Goal: Task Accomplishment & Management: Manage account settings

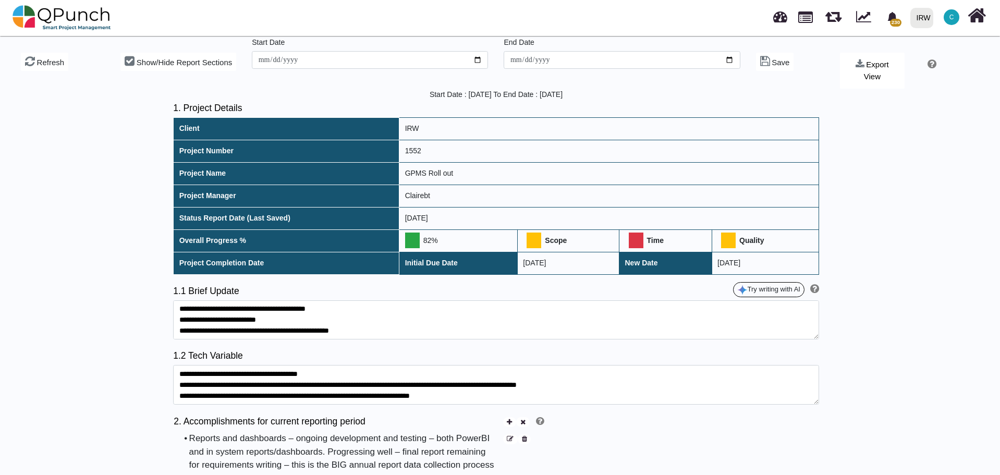
scroll to position [120, 0]
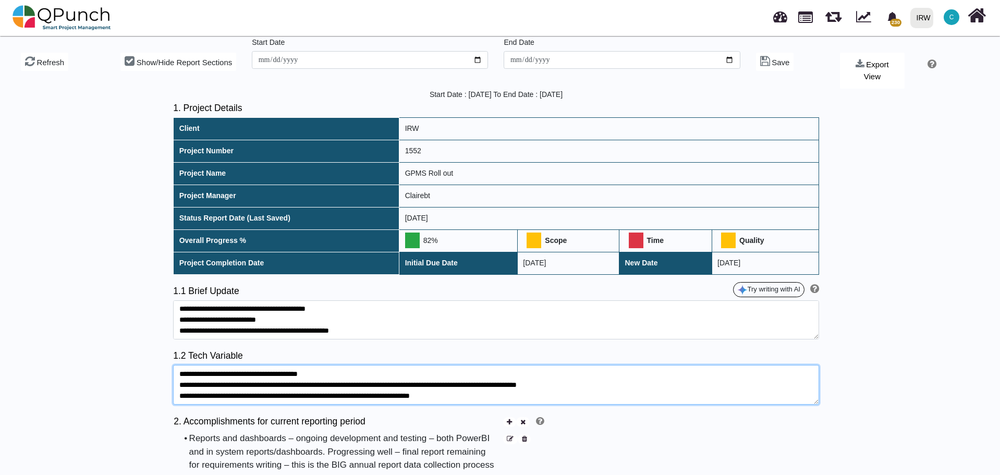
drag, startPoint x: 465, startPoint y: 384, endPoint x: 174, endPoint y: 364, distance: 291.6
click at [174, 365] on textarea "**********" at bounding box center [496, 385] width 646 height 40
click at [220, 374] on textarea "**********" at bounding box center [496, 385] width 646 height 40
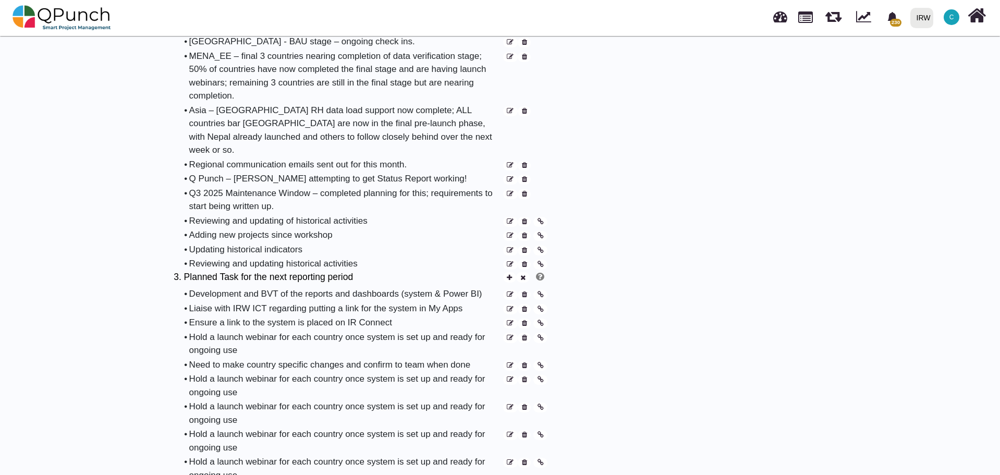
scroll to position [730, 0]
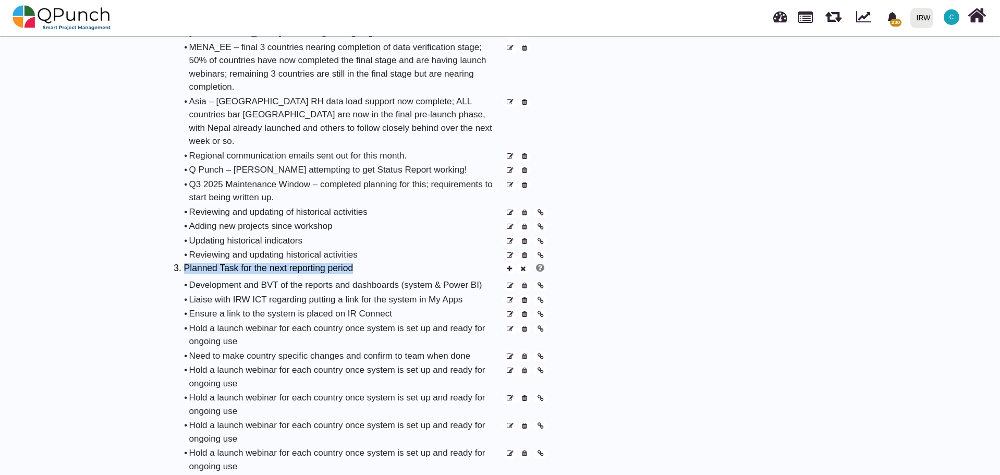
drag, startPoint x: 184, startPoint y: 246, endPoint x: 357, endPoint y: 247, distance: 173.6
click at [357, 263] on h5 "3. Planned Task for the next reporting period" at bounding box center [338, 268] width 328 height 11
click at [328, 263] on h5 "3. Planned Task for the next reporting period" at bounding box center [338, 268] width 328 height 11
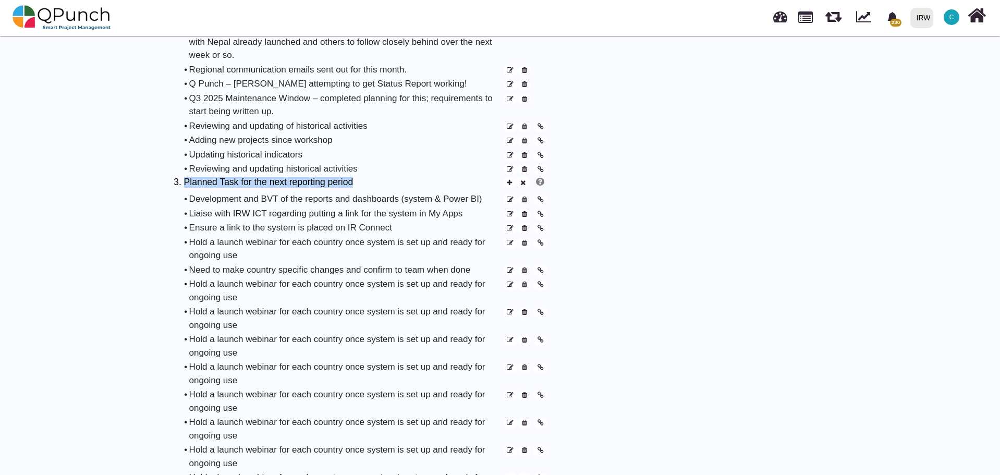
scroll to position [834, 0]
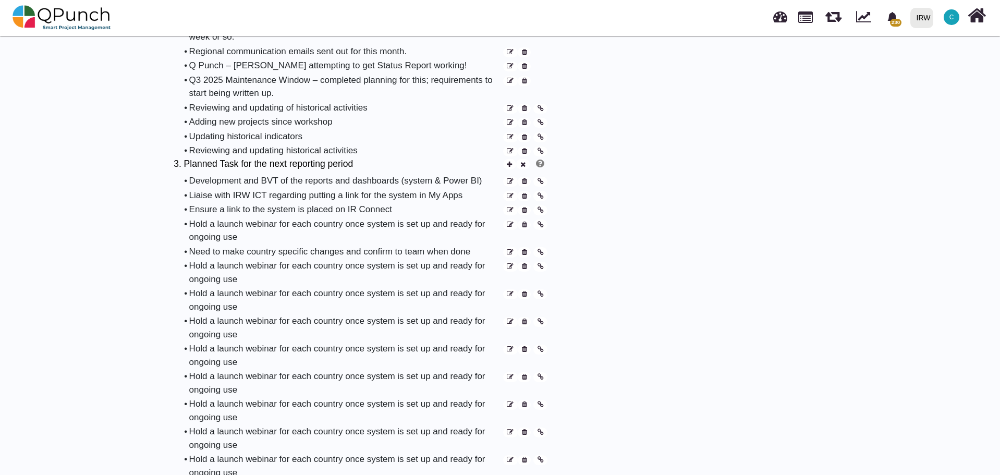
click at [526, 178] on icon at bounding box center [524, 181] width 5 height 7
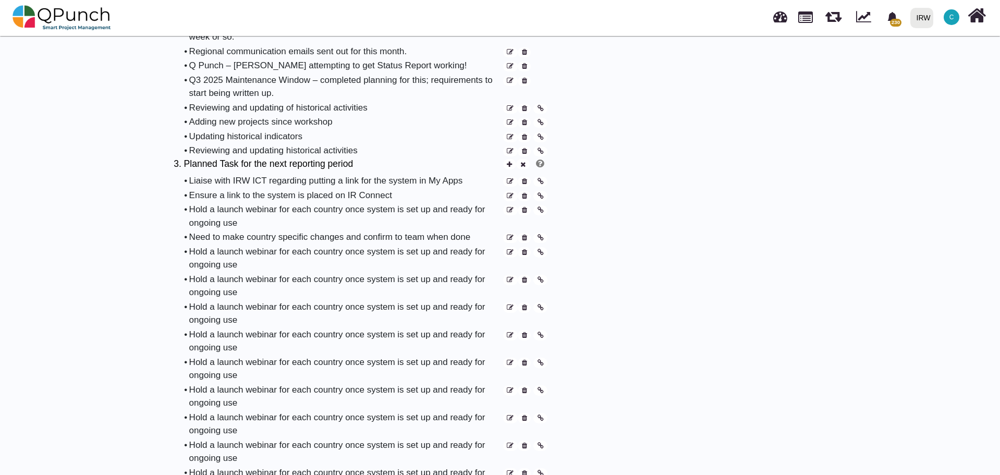
click at [511, 161] on icon at bounding box center [509, 164] width 5 height 7
click at [500, 159] on div "Add update" at bounding box center [507, 158] width 37 height 9
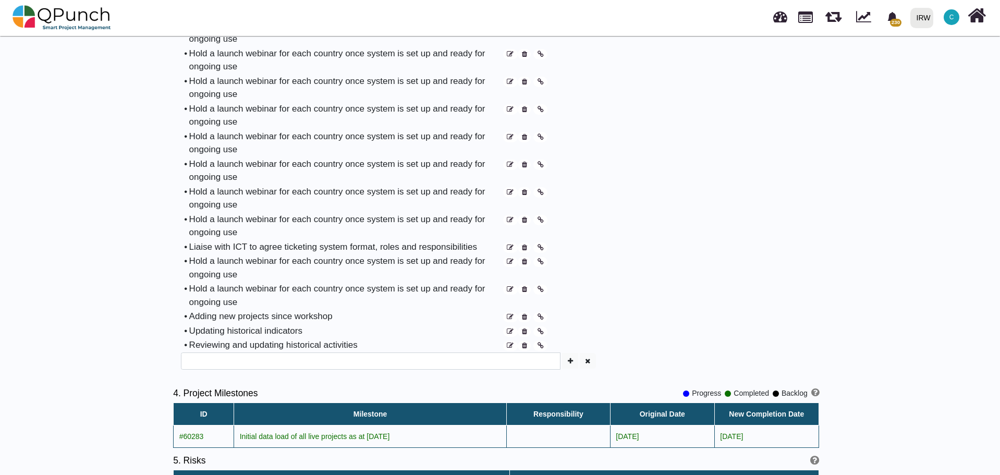
scroll to position [1147, 0]
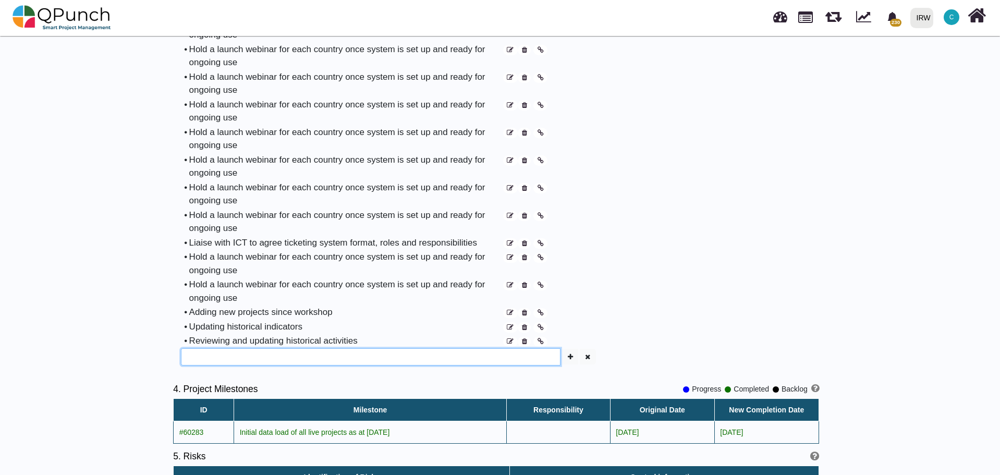
click at [306, 348] on input "text" at bounding box center [371, 357] width 380 height 18
type input "****"
click at [569, 354] on icon "button" at bounding box center [570, 357] width 5 height 7
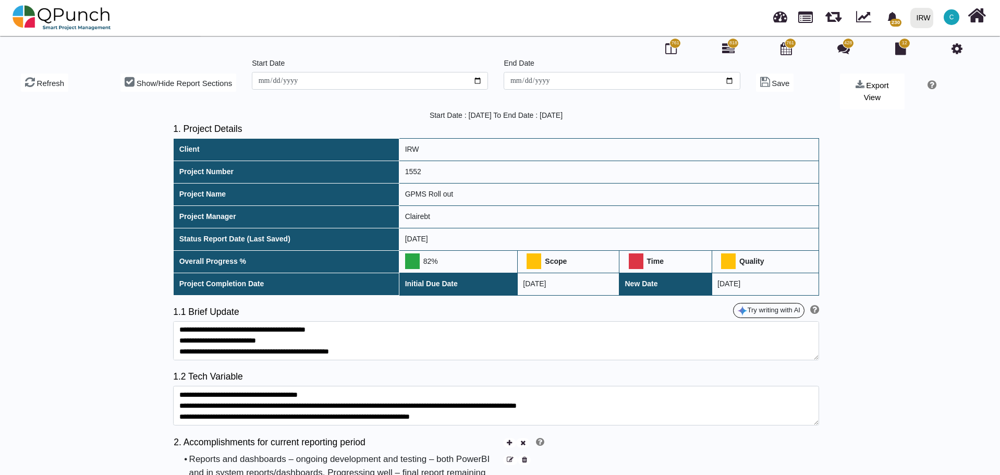
scroll to position [0, 0]
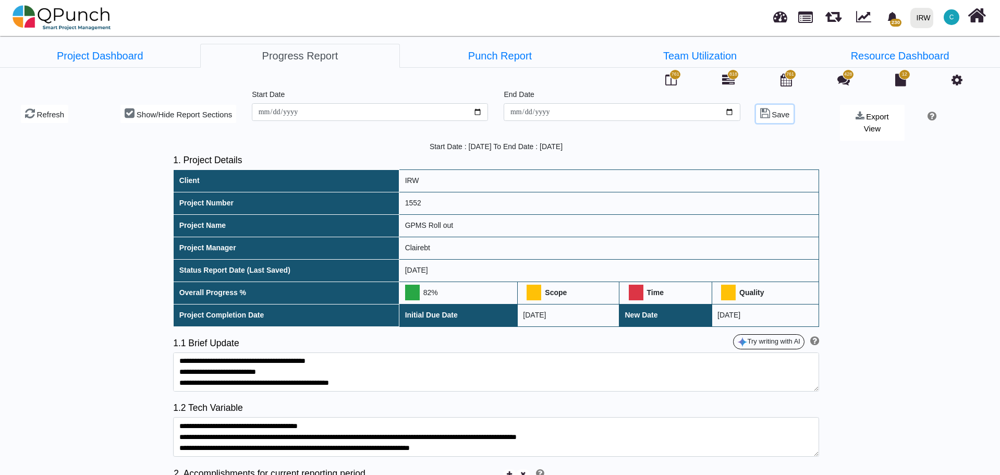
click at [782, 114] on span "Save" at bounding box center [781, 114] width 18 height 9
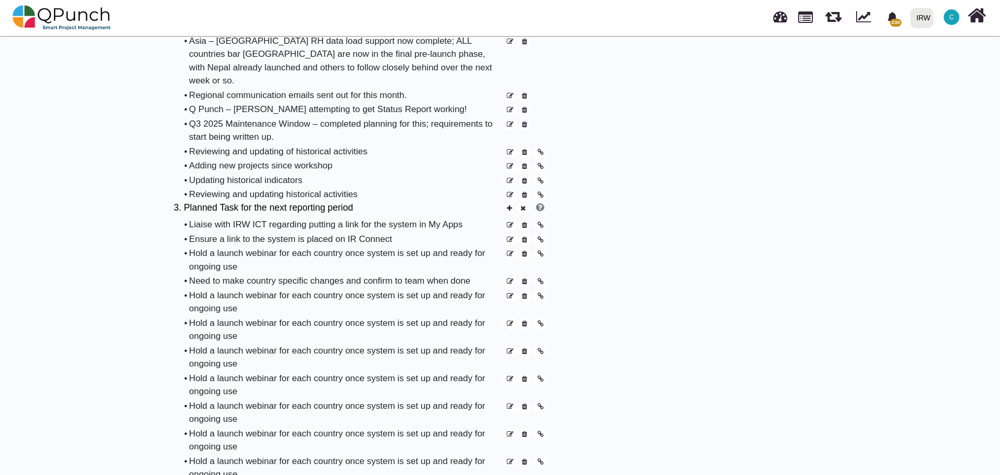
scroll to position [782, 0]
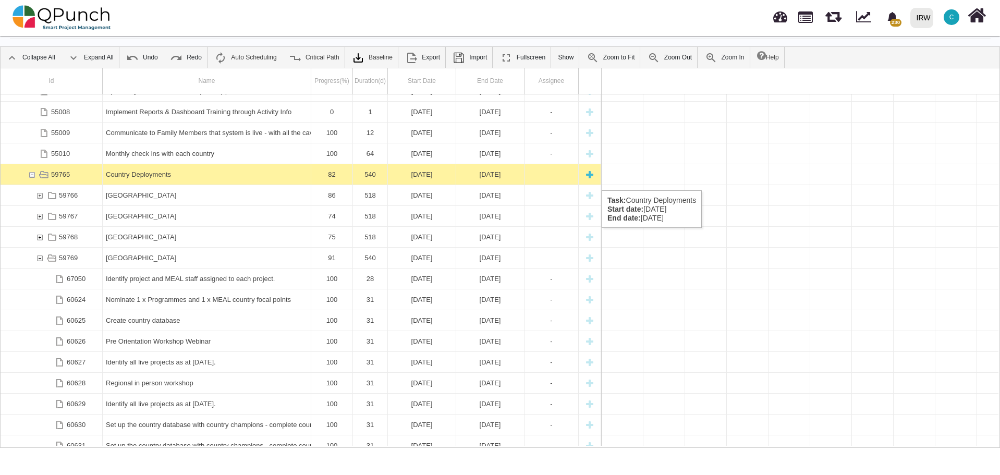
scroll to position [0, 25561]
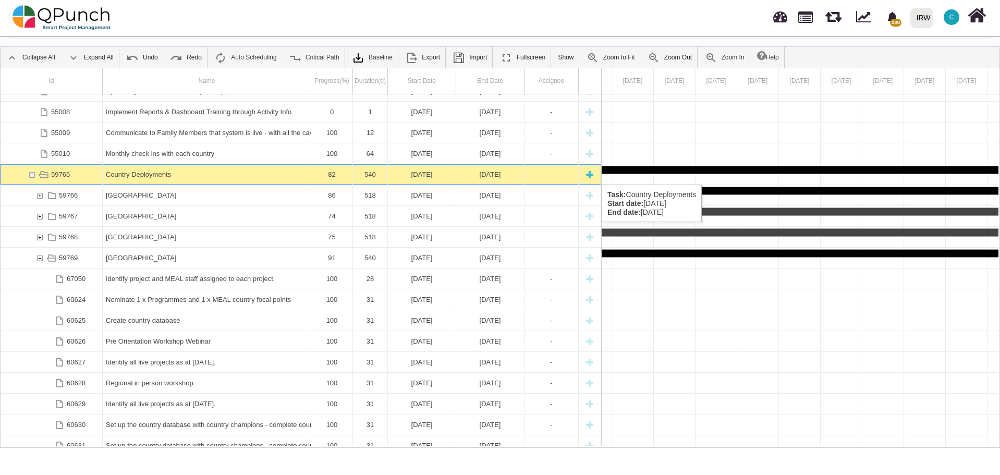
click at [32, 174] on div "59765" at bounding box center [31, 174] width 9 height 20
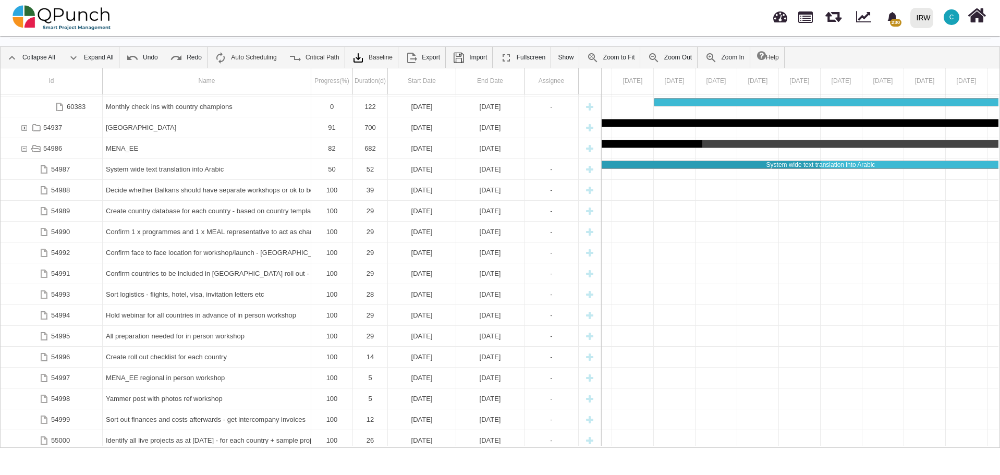
scroll to position [1156, 0]
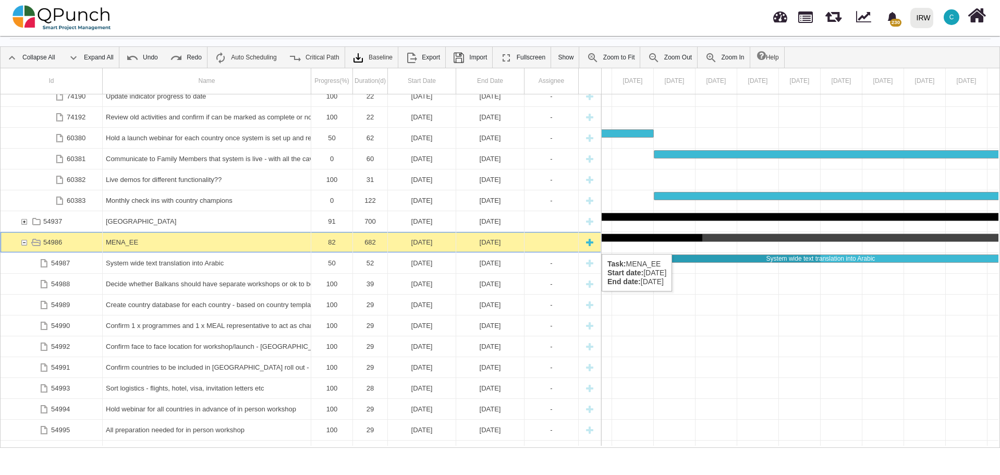
click at [25, 242] on div "54986" at bounding box center [23, 242] width 9 height 20
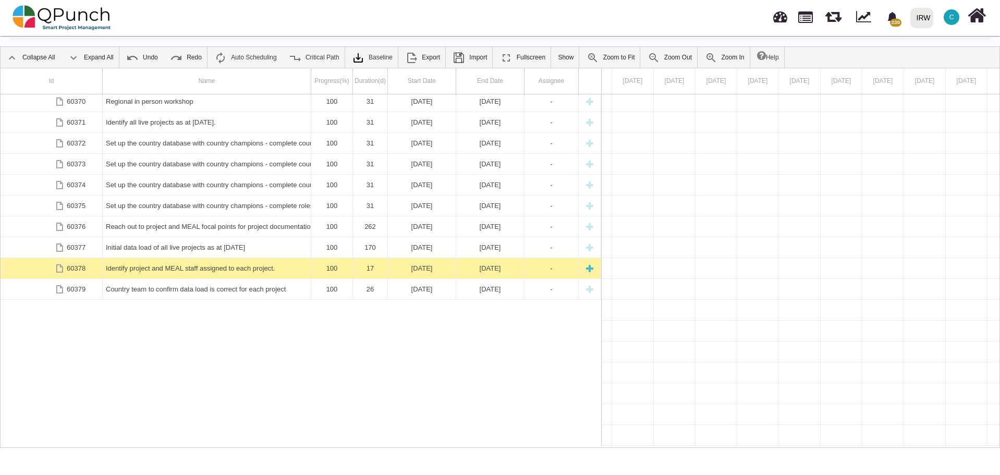
scroll to position [733, 0]
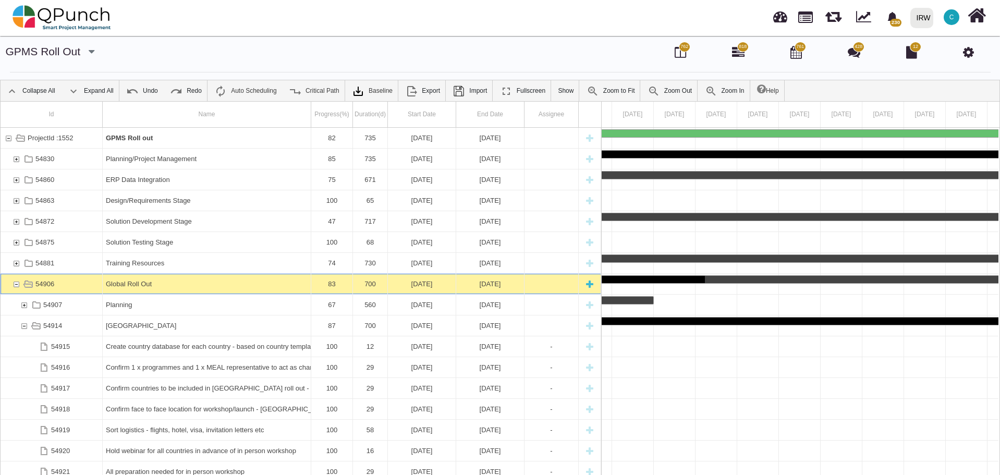
click at [17, 282] on div "54906" at bounding box center [15, 284] width 9 height 20
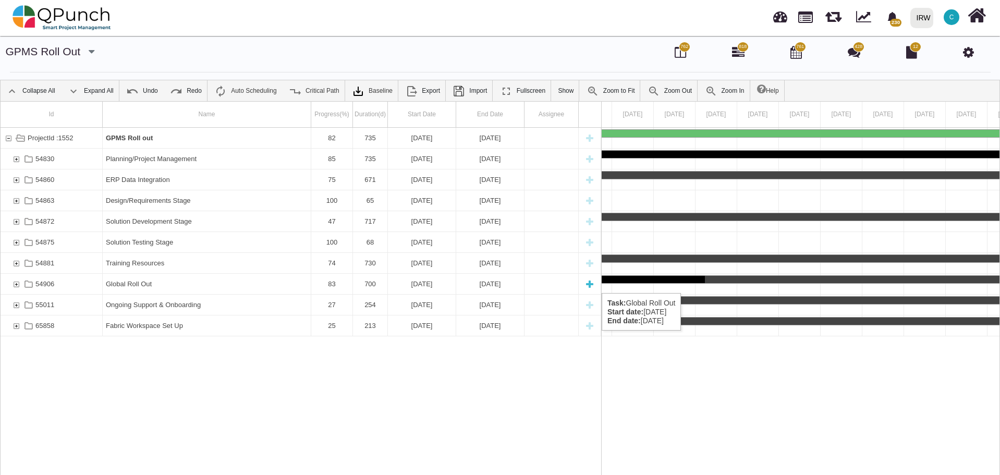
click at [16, 283] on div "54906" at bounding box center [15, 284] width 9 height 20
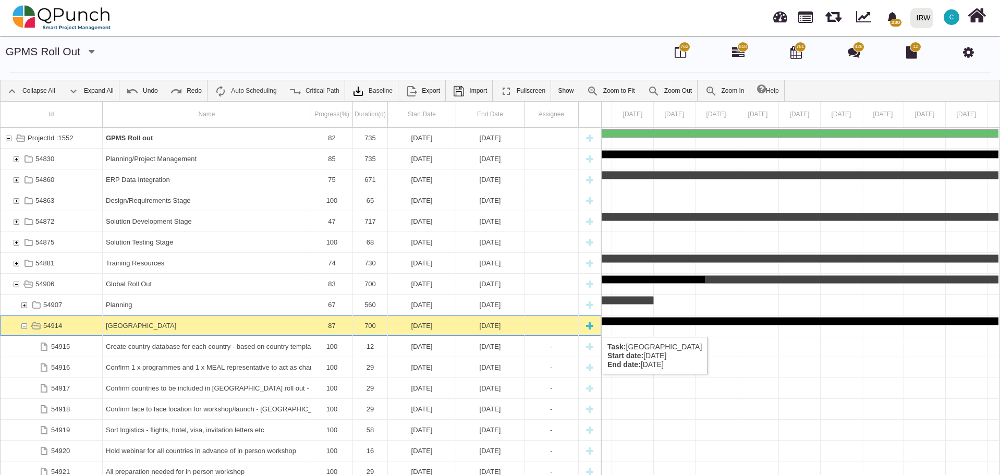
click at [23, 326] on div "54914" at bounding box center [23, 325] width 9 height 20
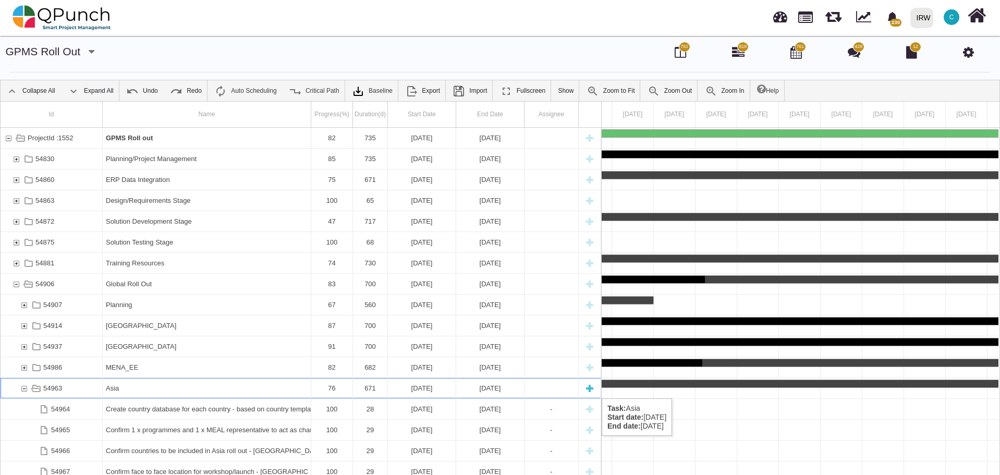
click at [26, 388] on div "54963" at bounding box center [23, 388] width 9 height 20
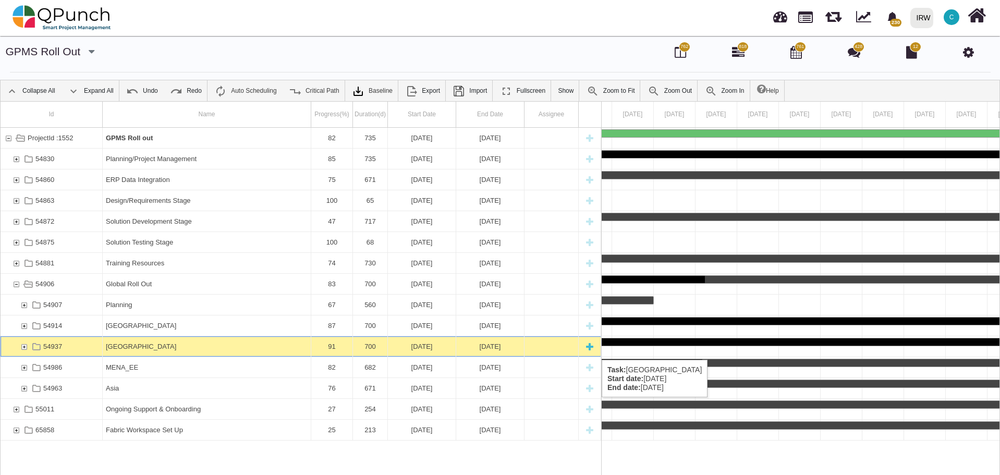
click at [24, 345] on div "54937" at bounding box center [23, 346] width 9 height 20
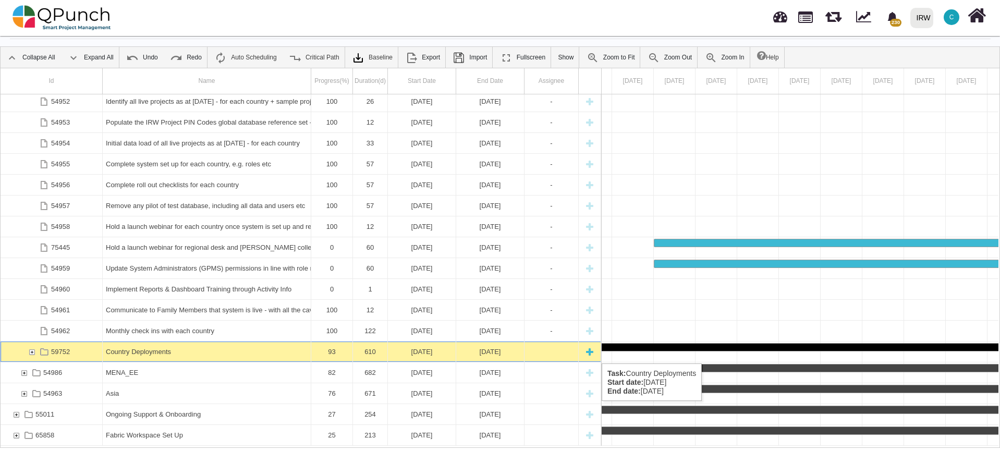
click at [32, 353] on div "59752" at bounding box center [31, 352] width 9 height 20
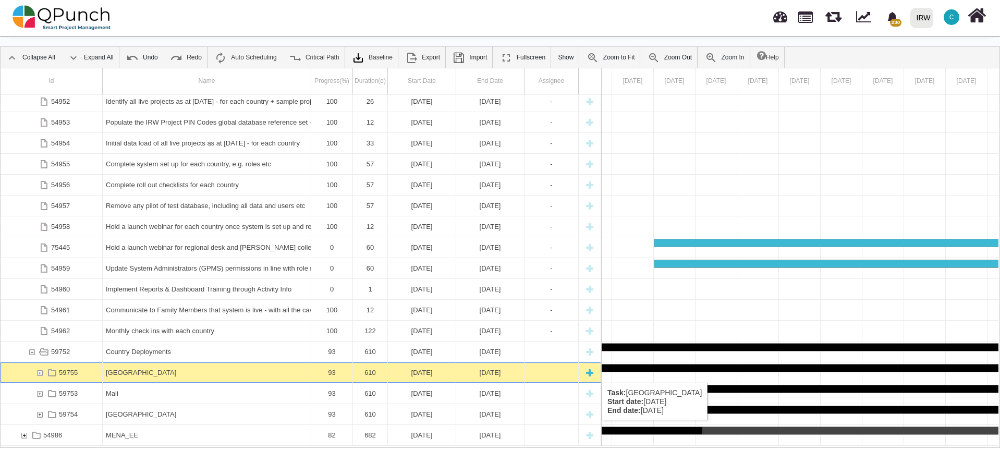
click at [41, 372] on div "59755" at bounding box center [39, 372] width 9 height 20
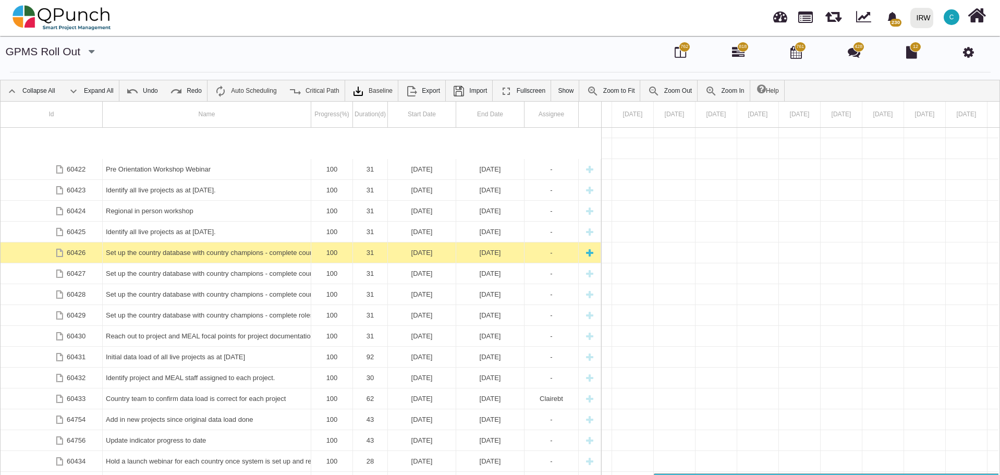
scroll to position [892, 0]
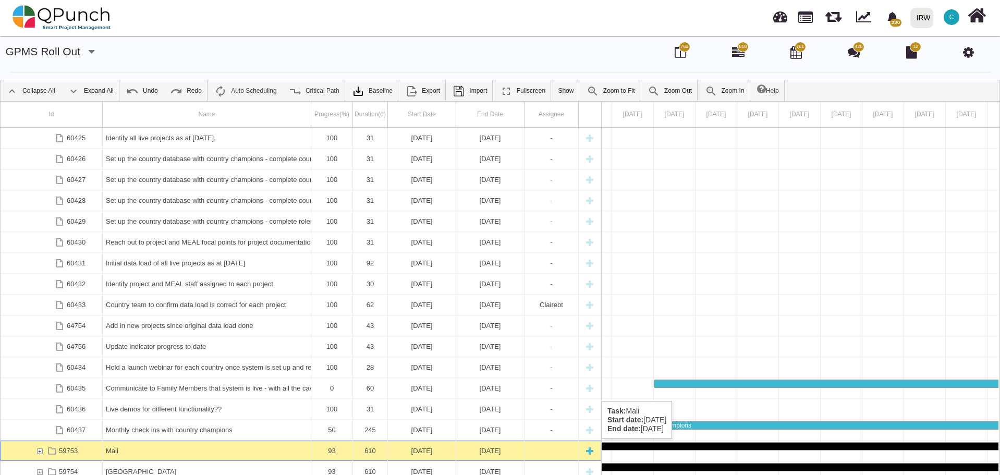
click at [42, 449] on div "59753" at bounding box center [39, 451] width 9 height 20
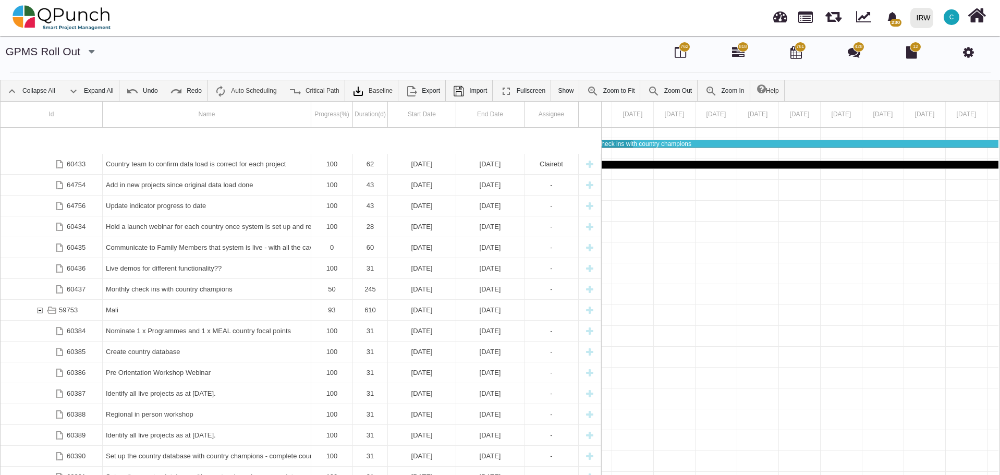
scroll to position [1079, 0]
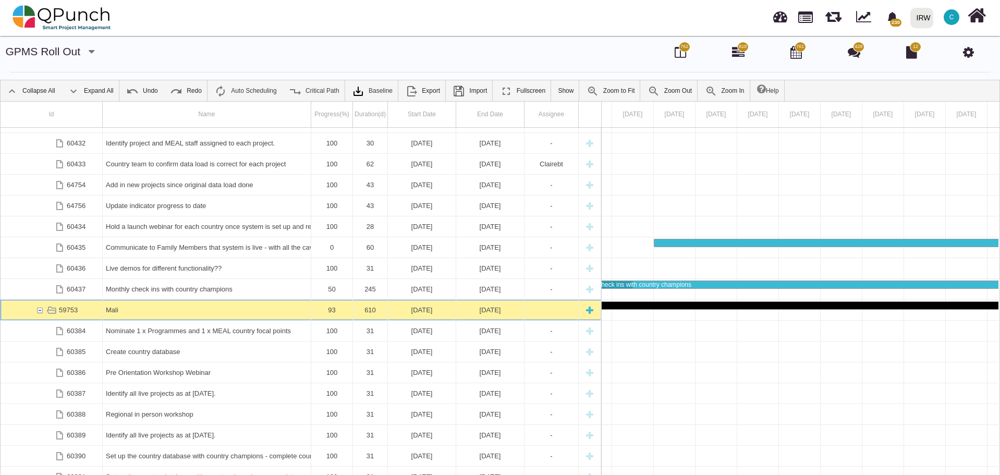
click at [41, 311] on div "59753" at bounding box center [39, 310] width 9 height 20
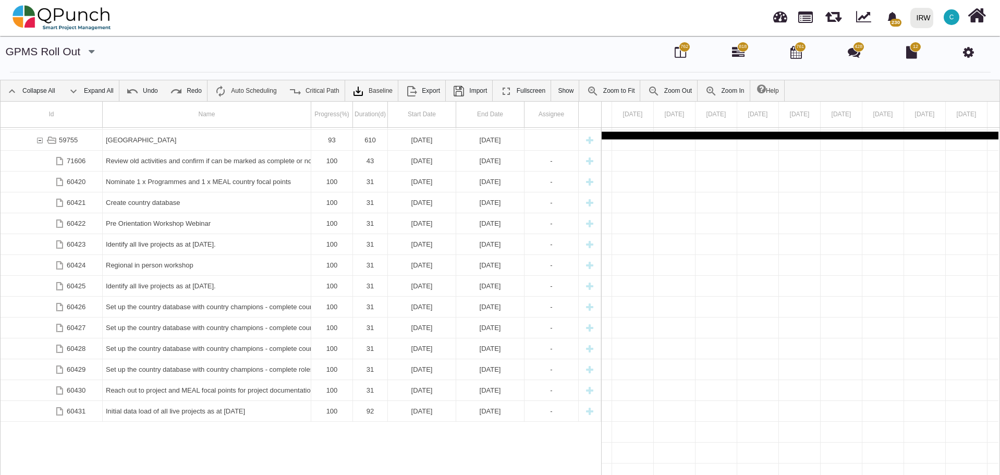
scroll to position [603, 0]
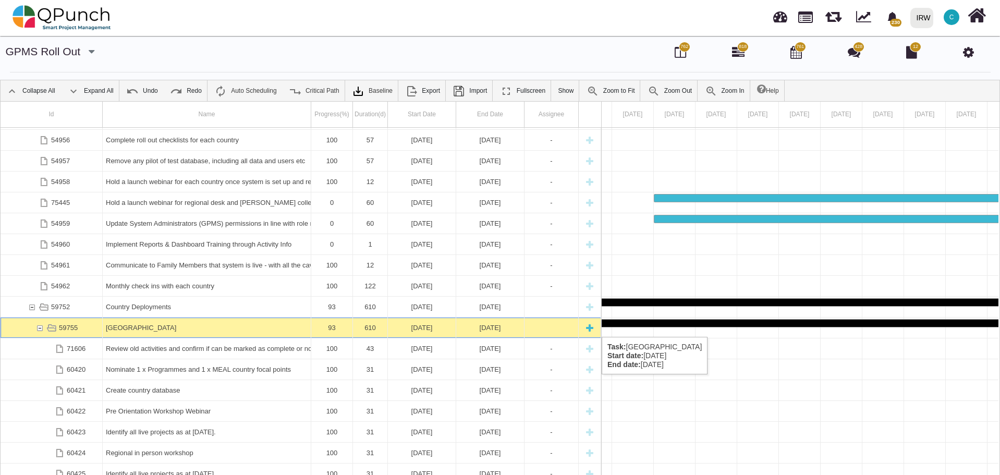
click at [41, 326] on div "59755" at bounding box center [39, 328] width 9 height 20
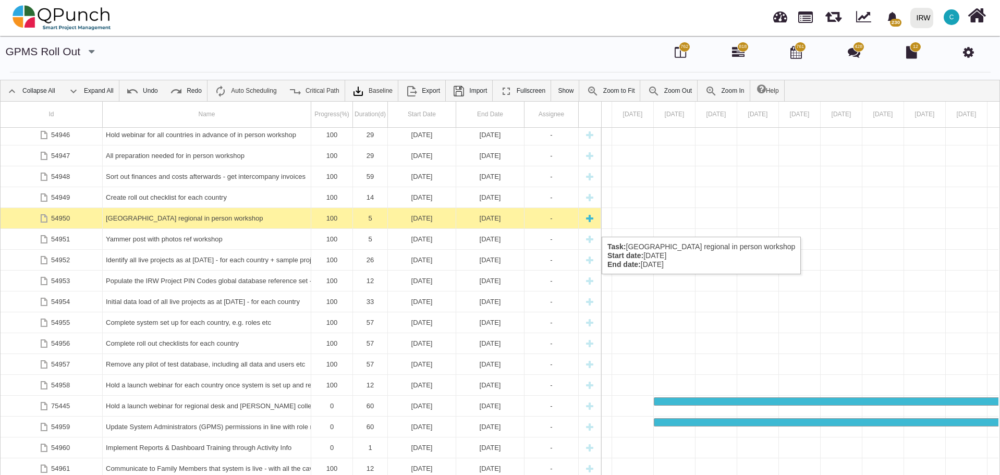
scroll to position [212, 0]
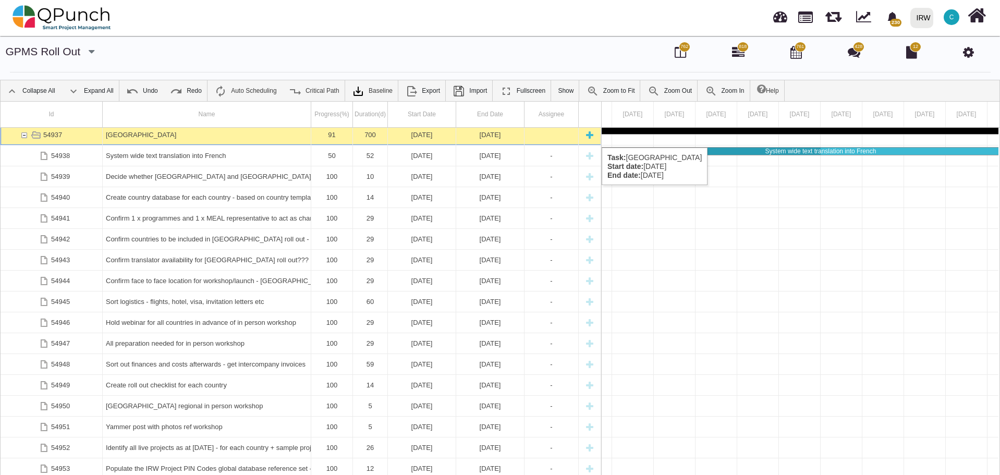
click at [23, 137] on div "54955 Complete system set up for each country, e.g. roles etc 100 57 10-06-2024…" at bounding box center [301, 303] width 601 height 351
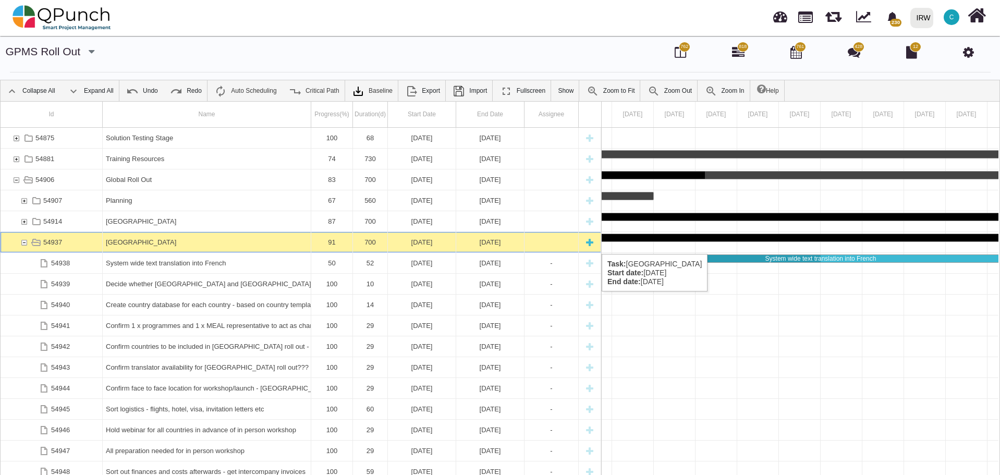
click at [20, 243] on div "54937" at bounding box center [23, 242] width 9 height 20
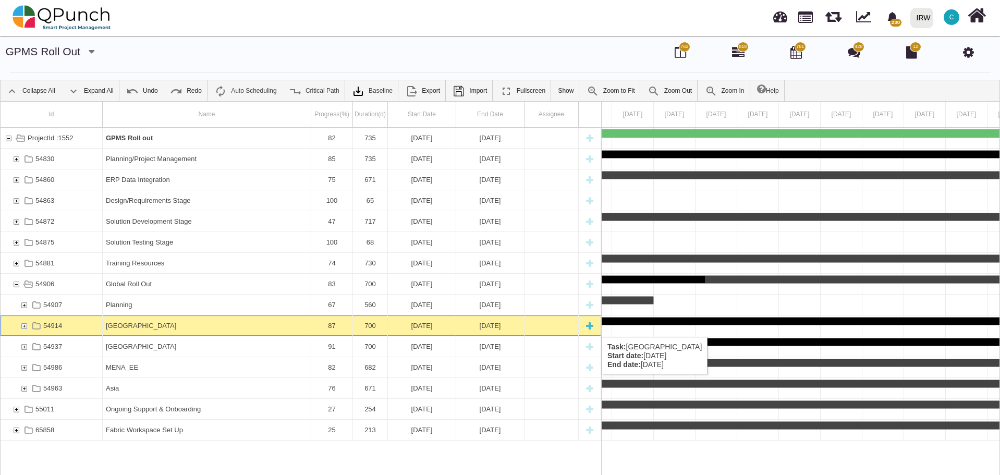
click at [23, 326] on div "54914" at bounding box center [23, 325] width 9 height 20
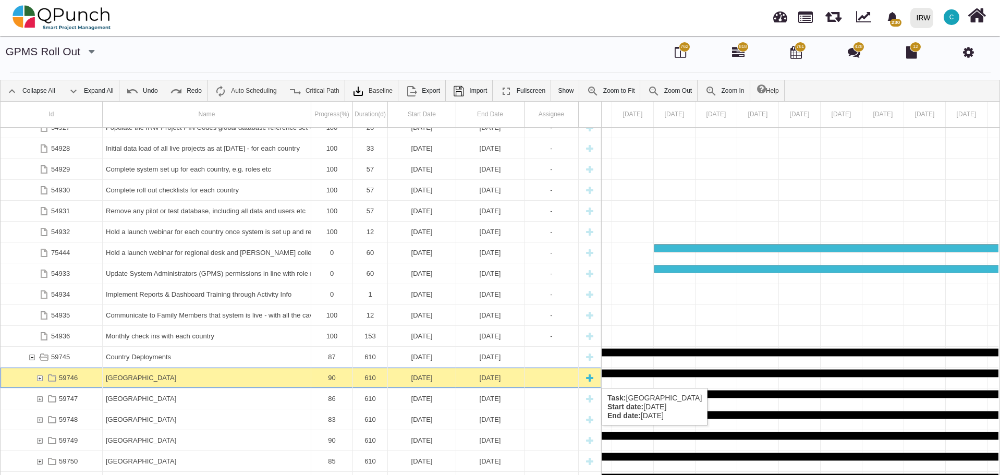
click at [39, 378] on div "59746" at bounding box center [39, 378] width 9 height 20
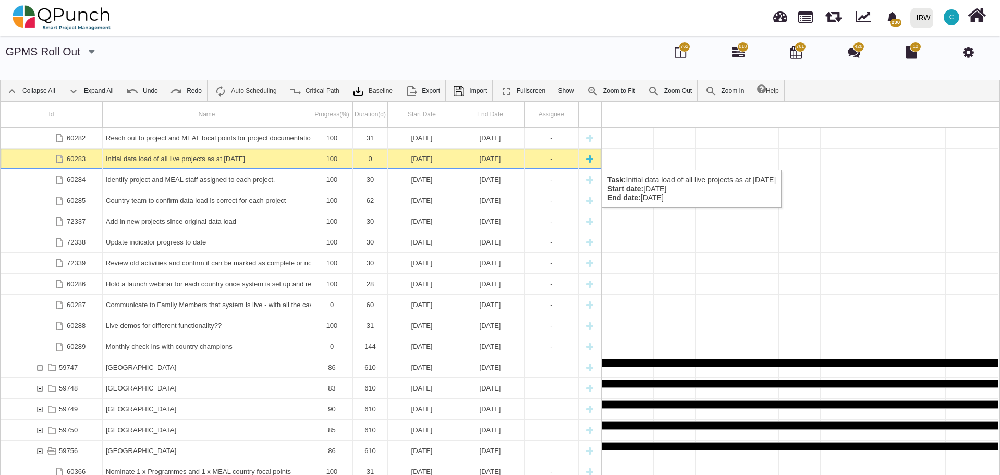
click at [223, 160] on div "Initial data load of all live projects as at [DATE]" at bounding box center [207, 159] width 202 height 20
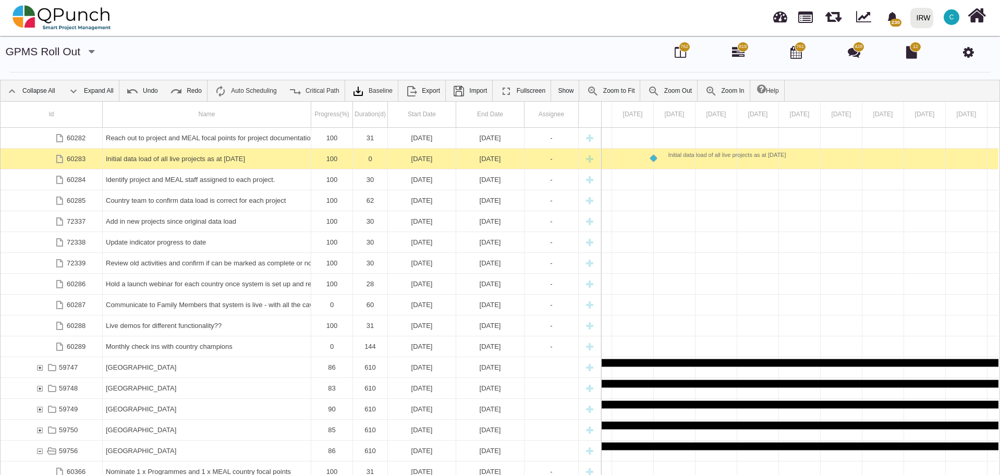
click at [223, 160] on div "Initial data load of all live projects as at [DATE]" at bounding box center [207, 159] width 202 height 20
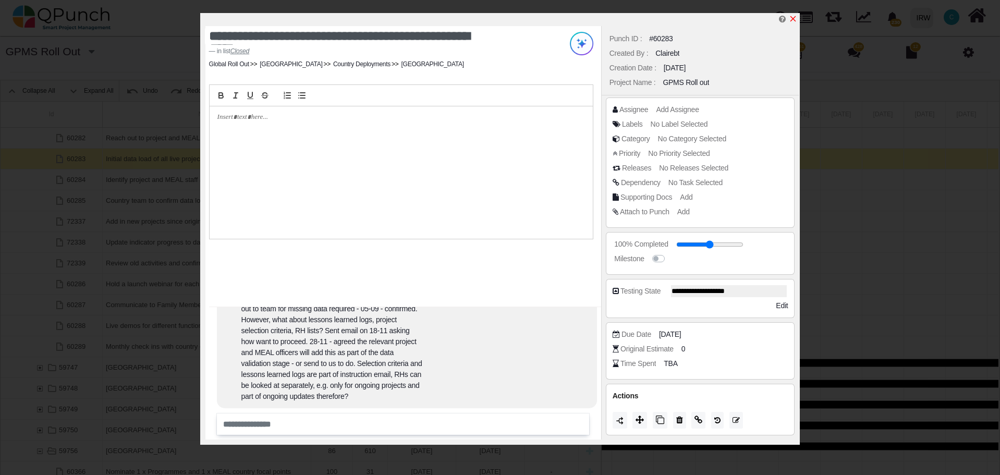
click at [795, 18] on icon "x" at bounding box center [793, 19] width 8 height 8
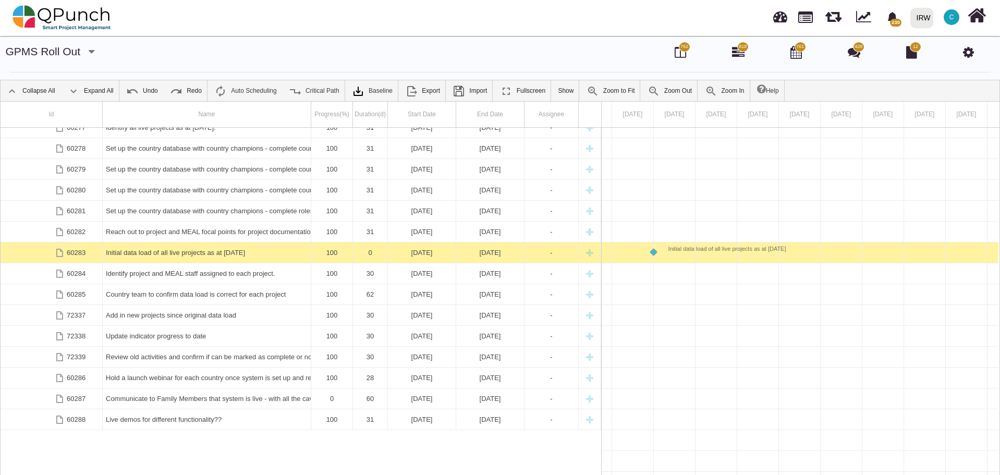
scroll to position [704, 0]
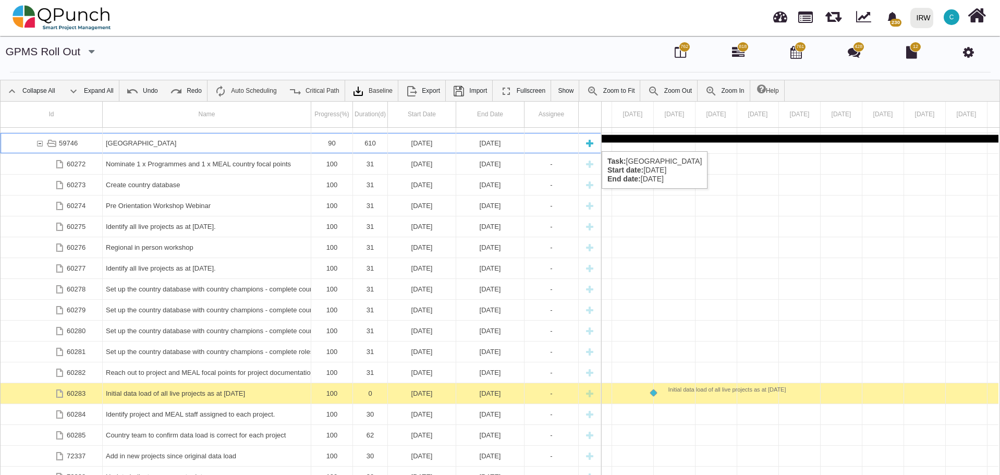
click at [135, 141] on div "[GEOGRAPHIC_DATA]" at bounding box center [207, 143] width 202 height 20
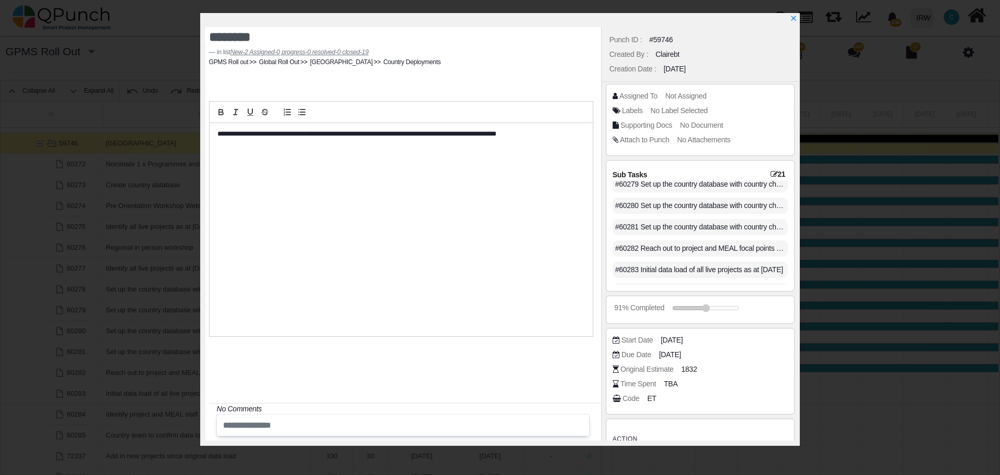
scroll to position [31, 0]
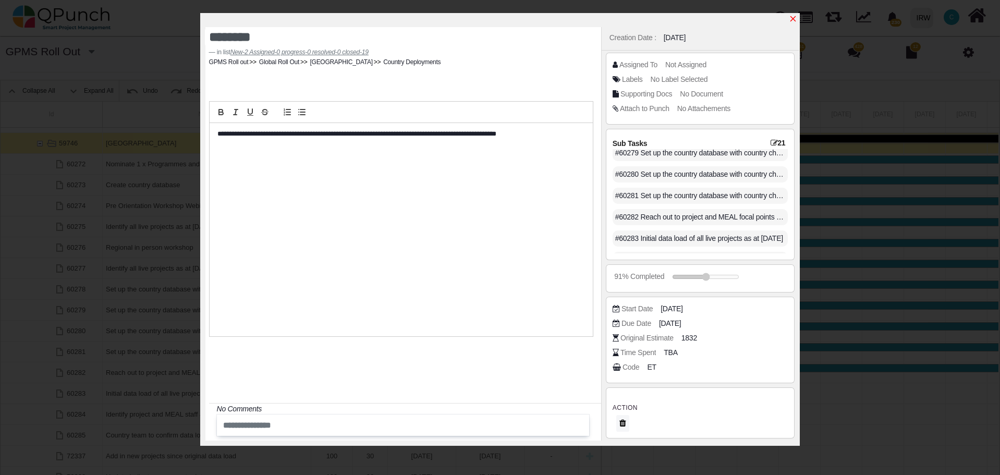
click at [796, 18] on icon "x" at bounding box center [794, 19] width 6 height 6
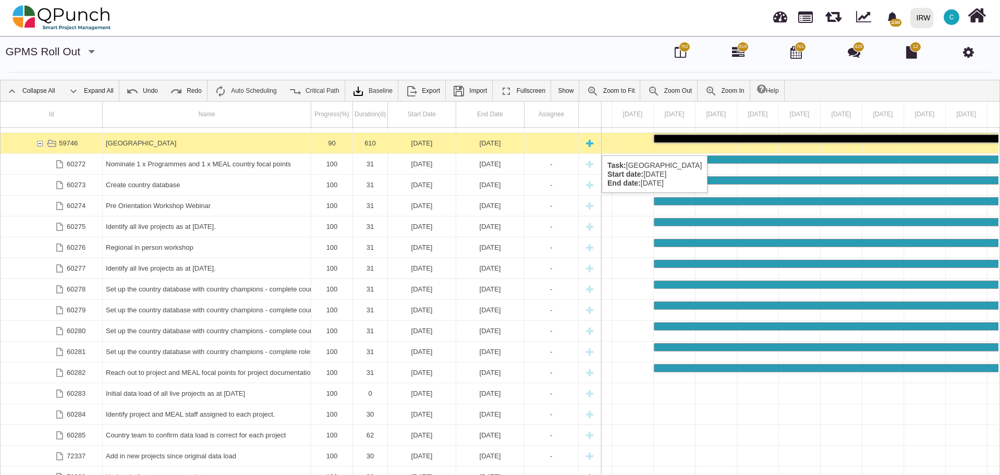
click at [40, 144] on div "59746" at bounding box center [39, 143] width 9 height 20
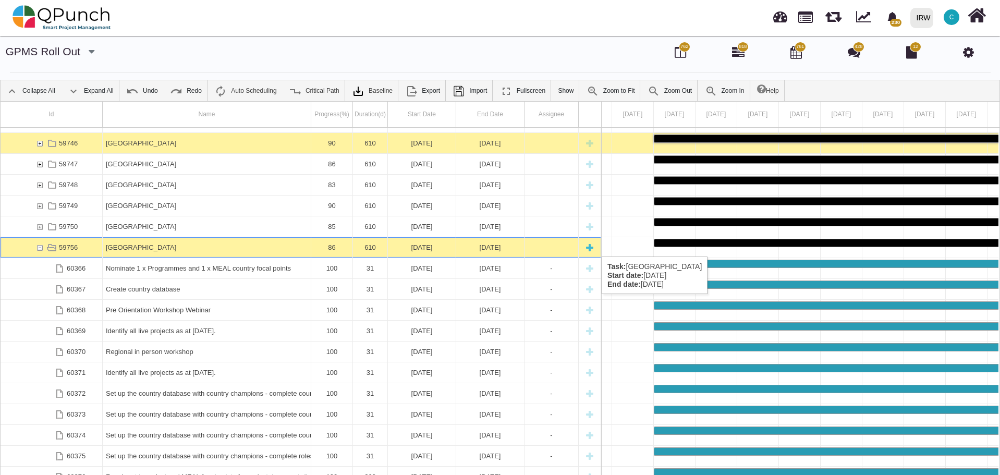
click at [38, 246] on div "59756" at bounding box center [39, 247] width 9 height 20
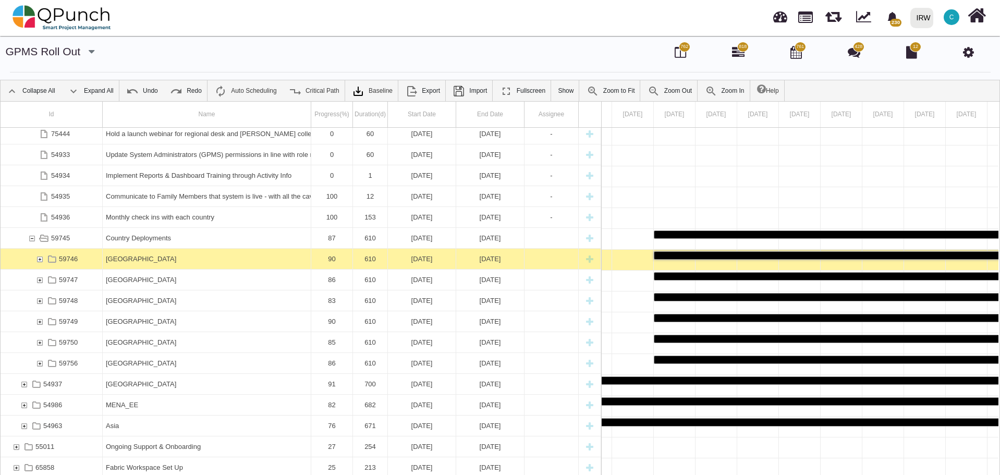
scroll to position [587, 0]
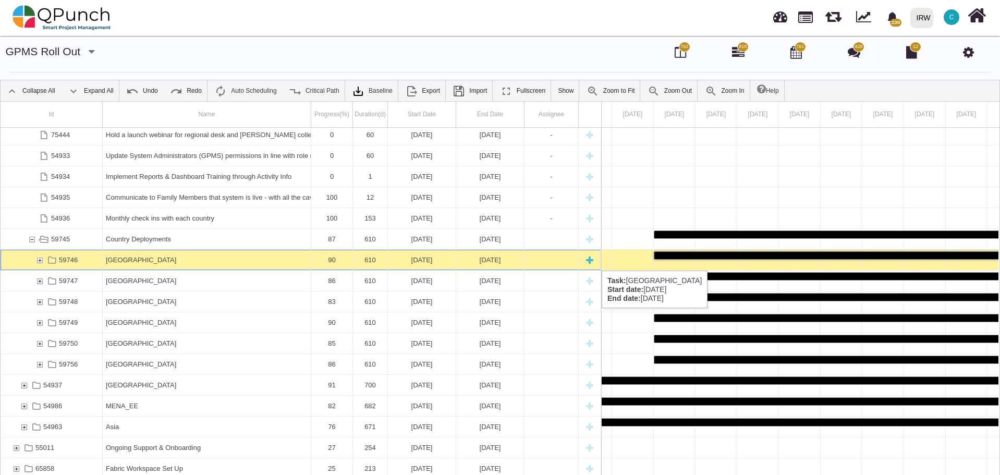
click at [38, 260] on div "59746" at bounding box center [39, 260] width 9 height 20
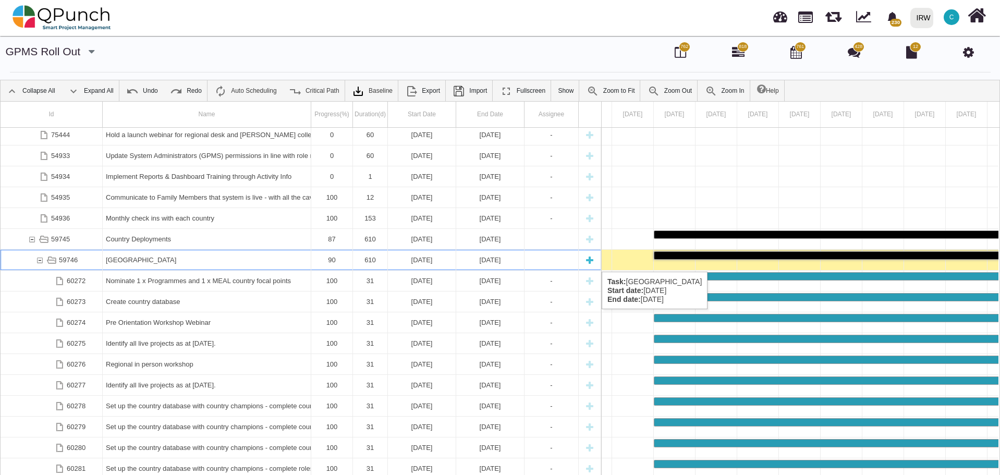
click at [41, 261] on div "59746" at bounding box center [39, 260] width 9 height 20
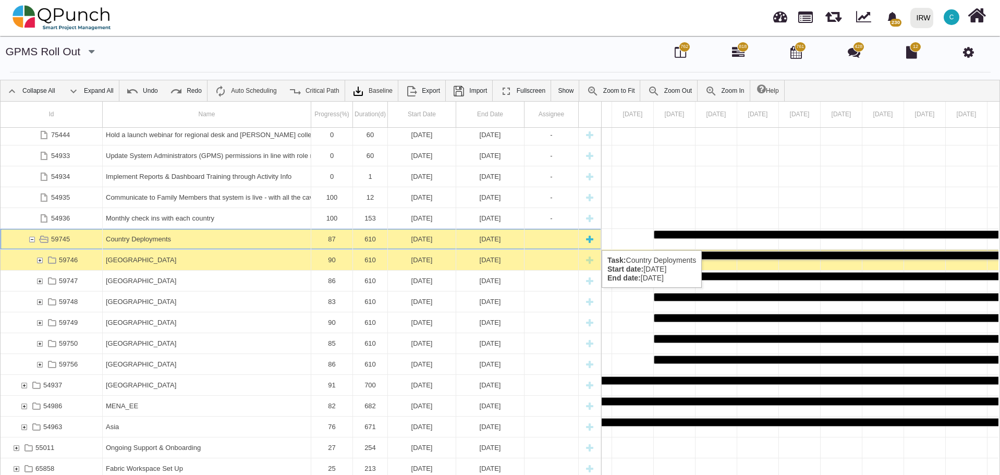
click at [31, 240] on div "59745" at bounding box center [31, 239] width 9 height 20
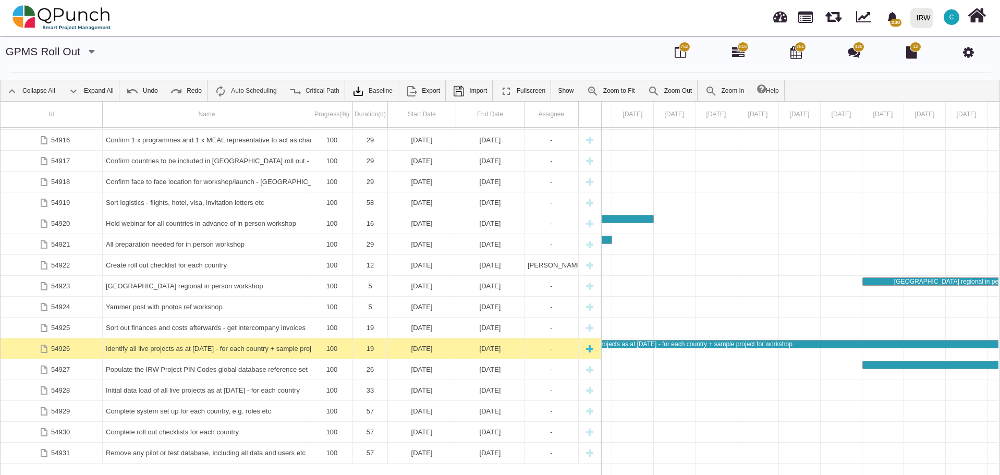
scroll to position [133, 0]
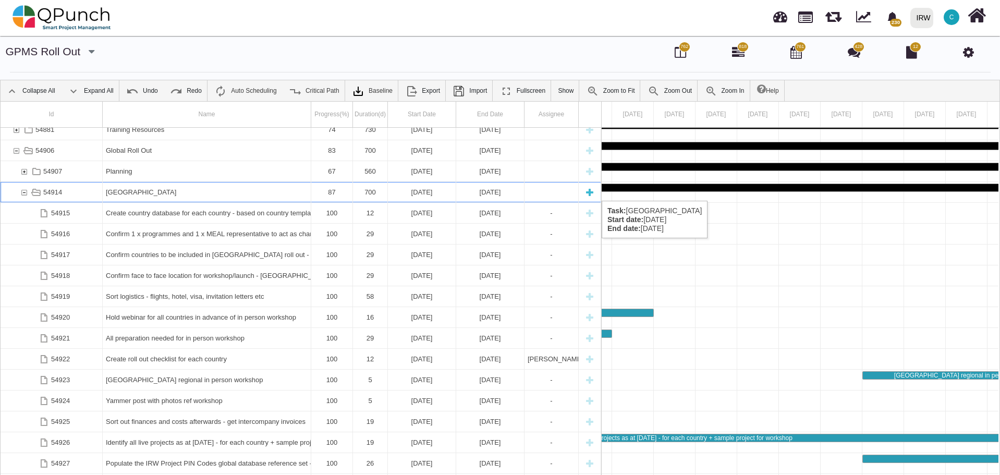
click at [24, 190] on div "54914" at bounding box center [23, 192] width 9 height 20
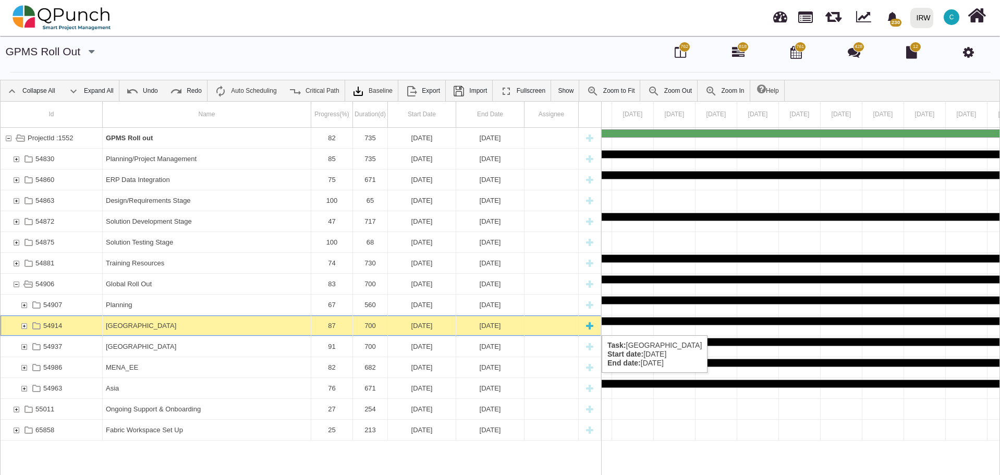
click at [26, 325] on div "54914" at bounding box center [23, 325] width 9 height 20
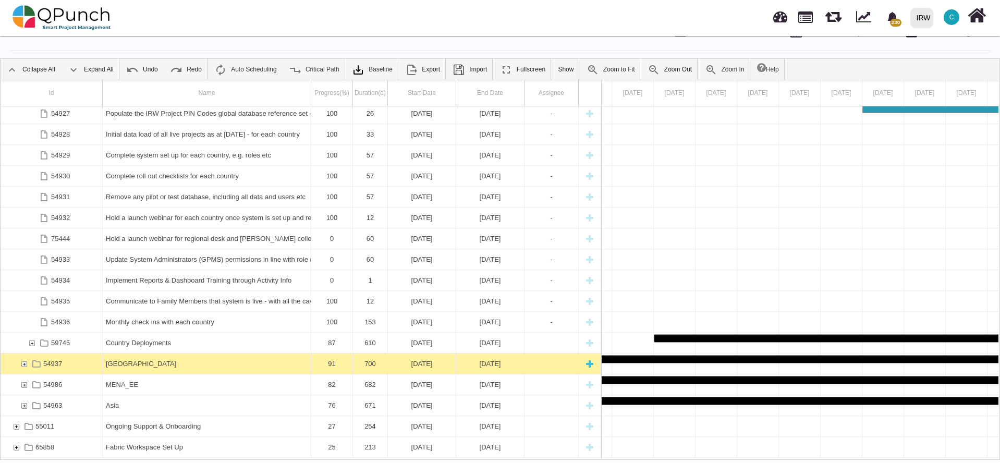
scroll to position [33, 0]
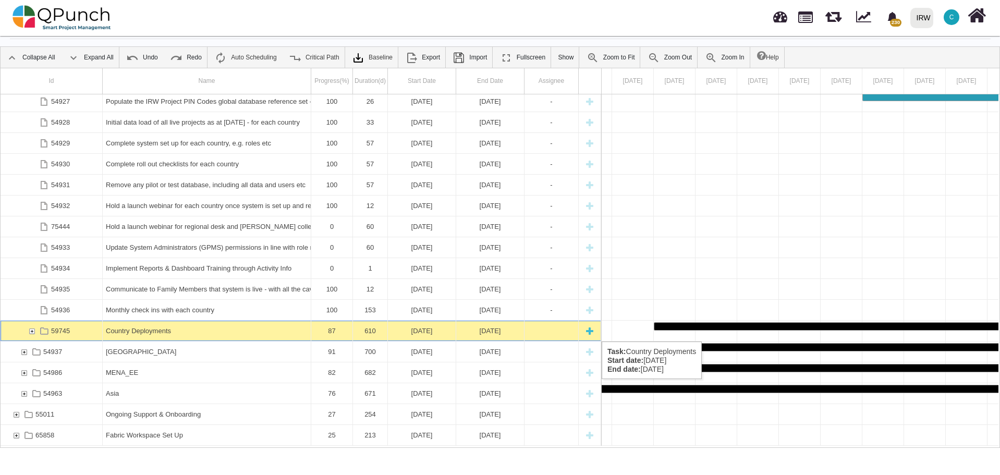
click at [31, 331] on div "59745" at bounding box center [31, 331] width 9 height 20
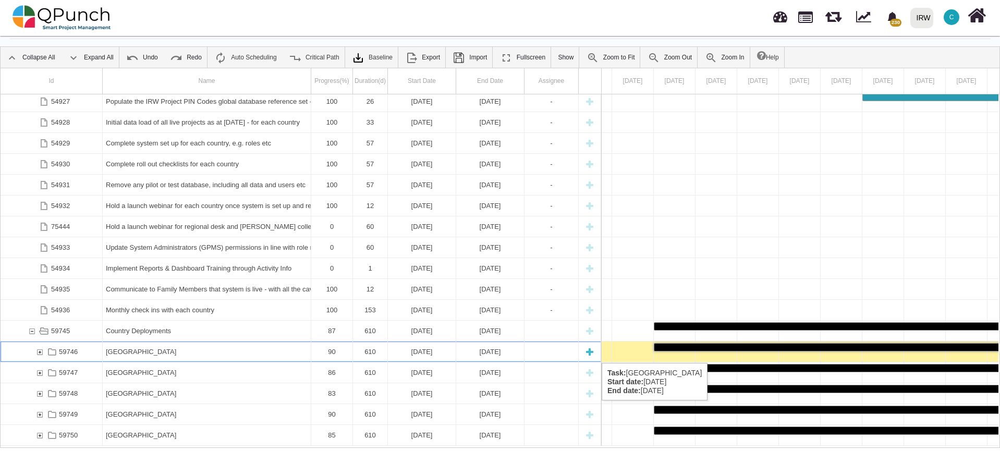
click at [39, 353] on div "59746" at bounding box center [39, 352] width 9 height 20
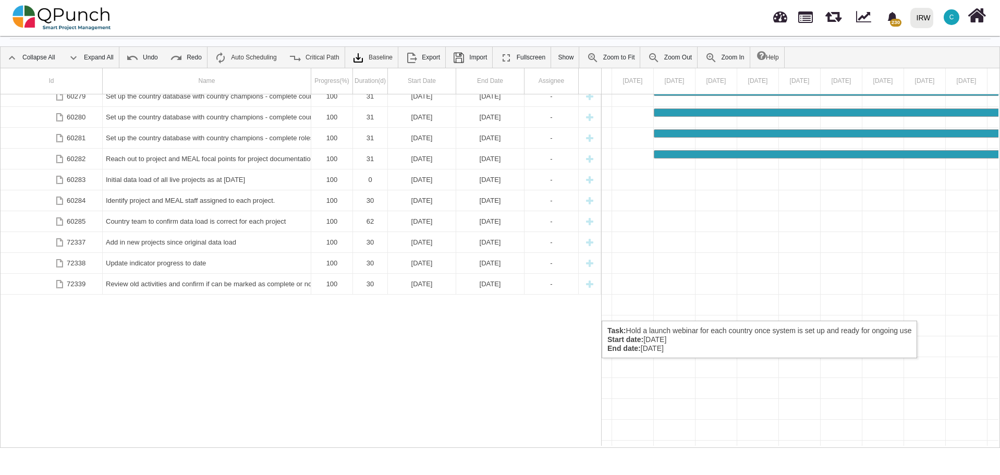
scroll to position [697, 0]
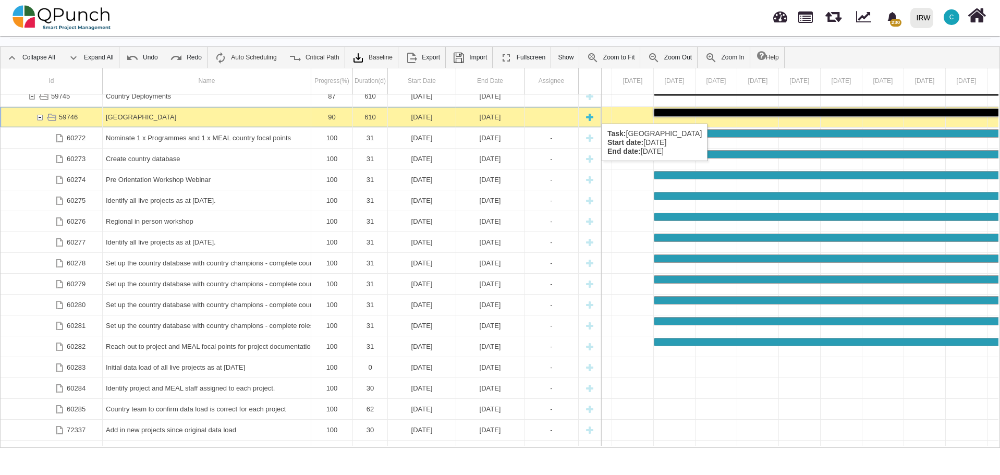
click at [191, 113] on div "[GEOGRAPHIC_DATA]" at bounding box center [207, 117] width 202 height 20
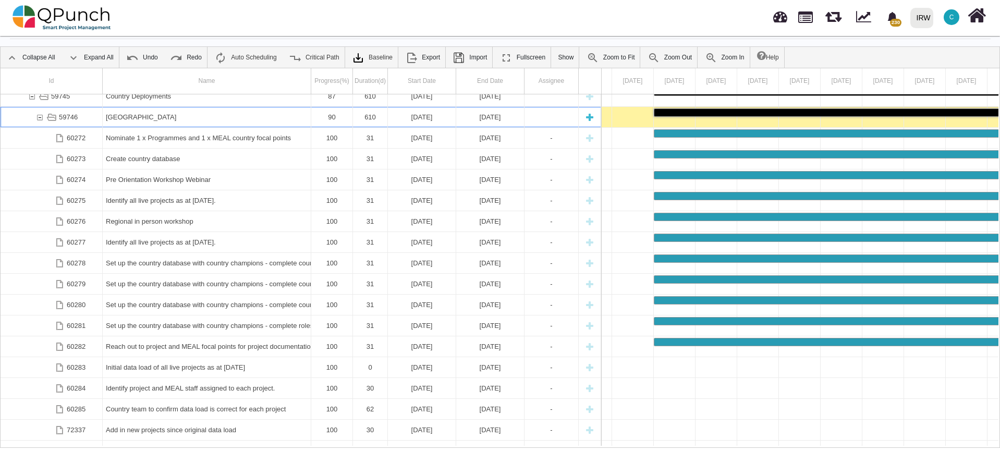
click at [191, 113] on div "[GEOGRAPHIC_DATA]" at bounding box center [207, 117] width 202 height 20
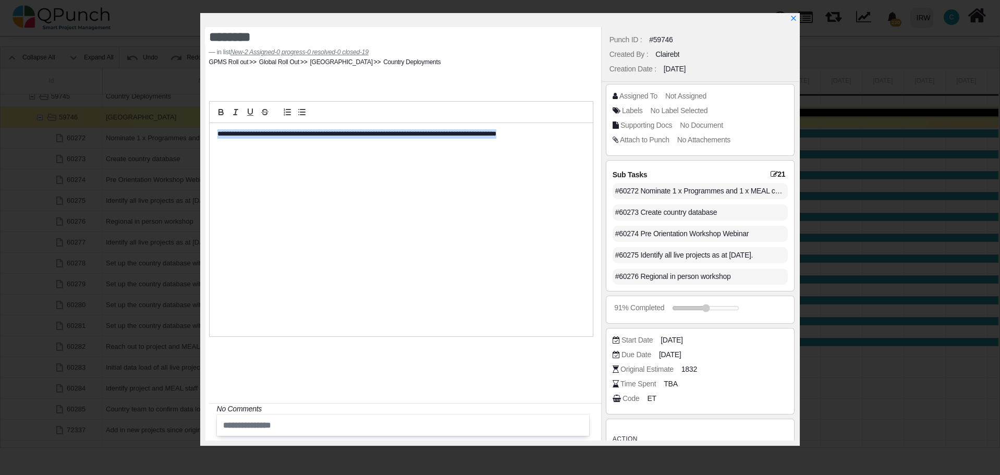
drag, startPoint x: 547, startPoint y: 132, endPoint x: 214, endPoint y: 129, distance: 333.2
click at [214, 129] on div "**********" at bounding box center [401, 229] width 383 height 213
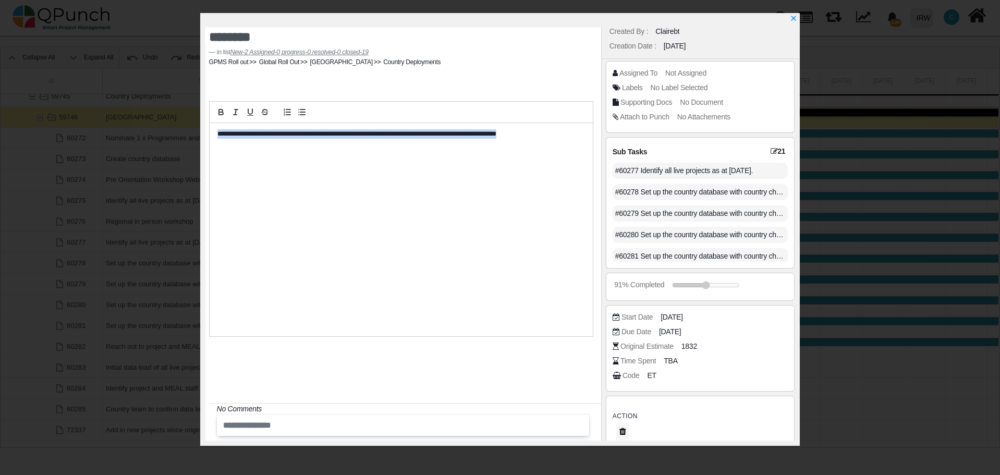
scroll to position [31, 0]
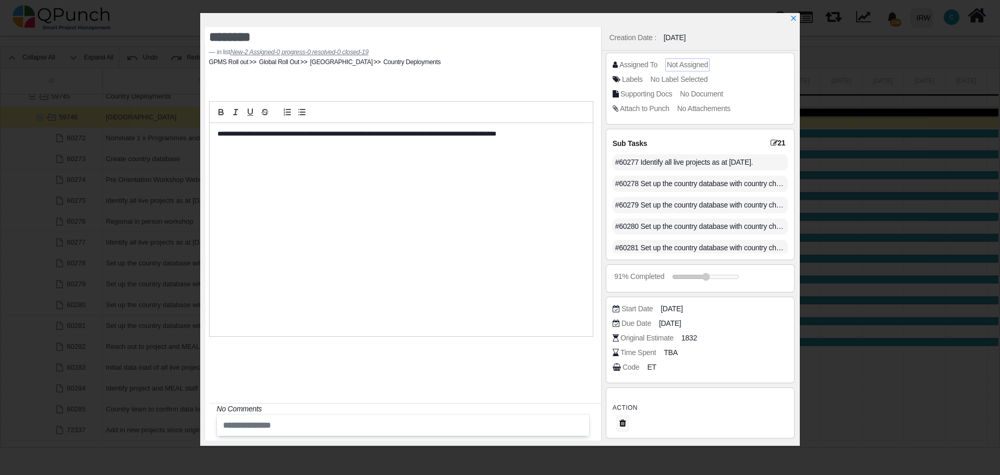
click at [698, 64] on span "Not Assigned" at bounding box center [687, 64] width 41 height 8
click at [794, 21] on icon "x" at bounding box center [793, 19] width 8 height 8
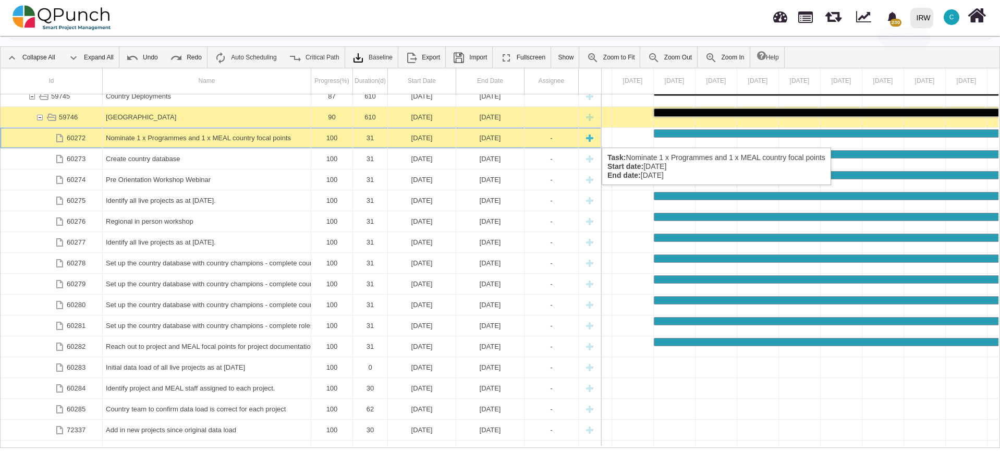
click at [220, 137] on div "Nominate 1 x Programmes and 1 x MEAL country focal points" at bounding box center [207, 138] width 202 height 20
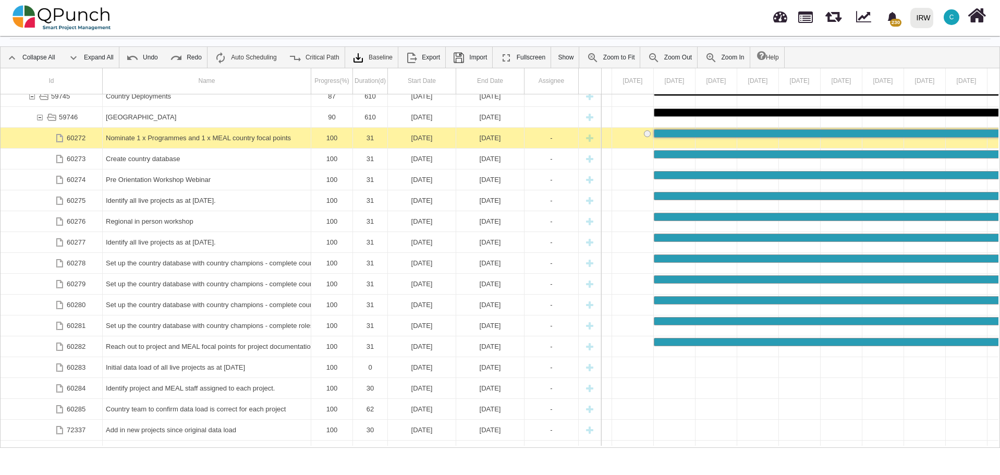
click at [220, 137] on div "Nominate 1 x Programmes and 1 x MEAL country focal points" at bounding box center [207, 138] width 202 height 20
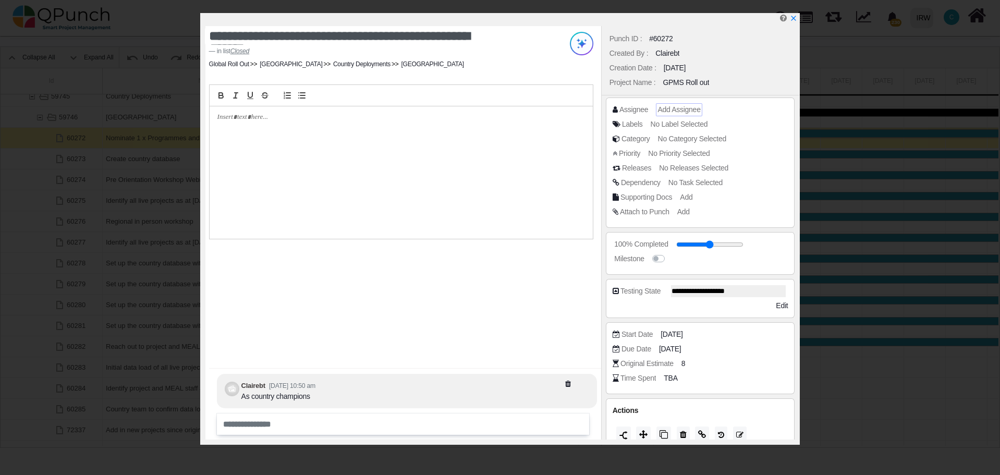
click at [688, 110] on span "Add Assignee" at bounding box center [679, 109] width 43 height 8
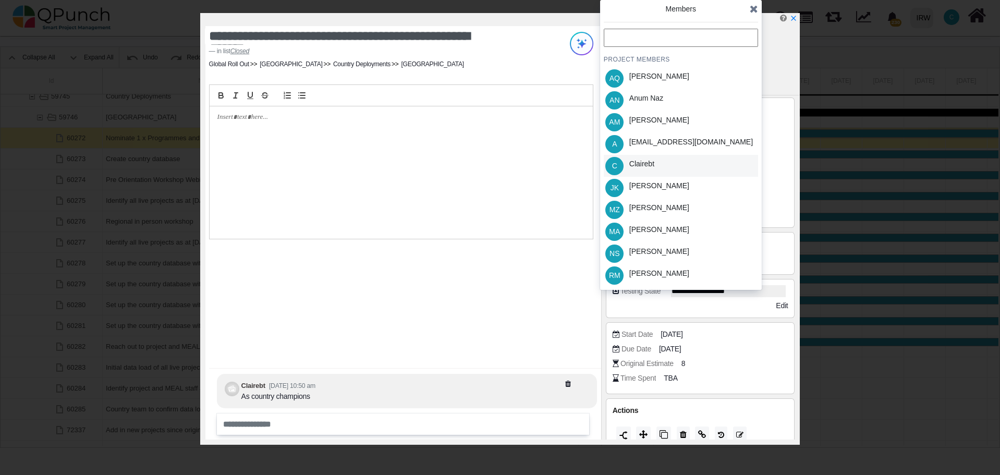
click at [649, 165] on div "Clairebt" at bounding box center [641, 164] width 25 height 11
click at [754, 13] on icon at bounding box center [754, 9] width 8 height 10
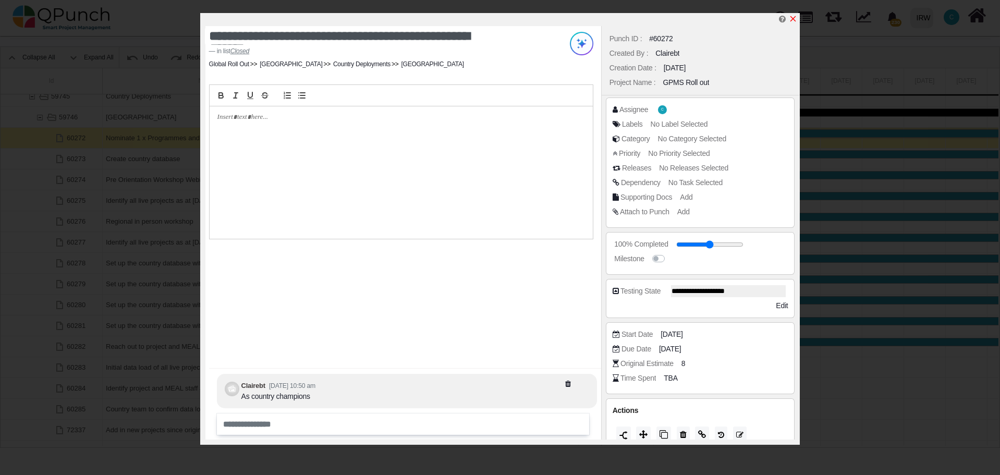
click at [794, 22] on icon "x" at bounding box center [793, 19] width 8 height 8
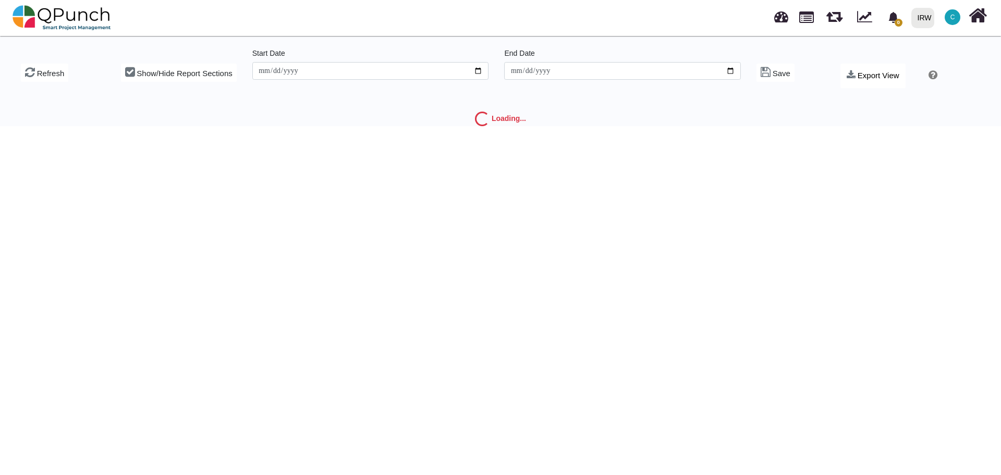
type input "**********"
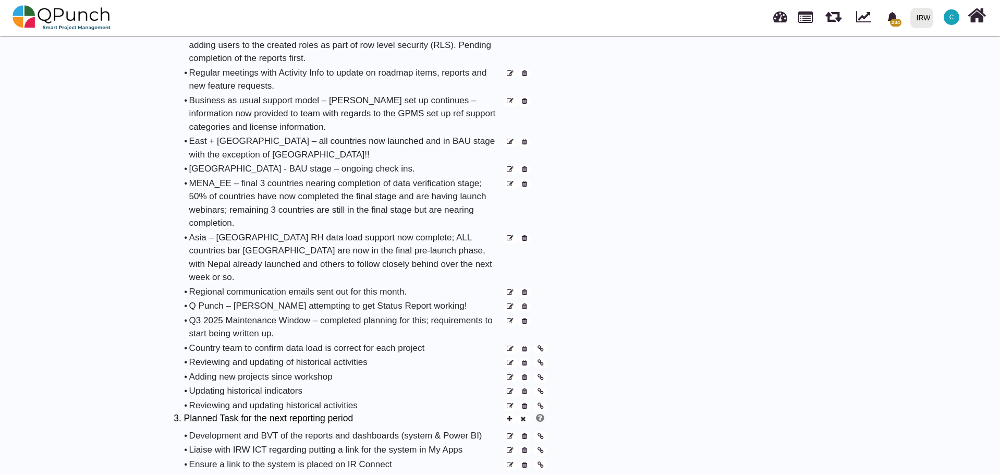
scroll to position [626, 0]
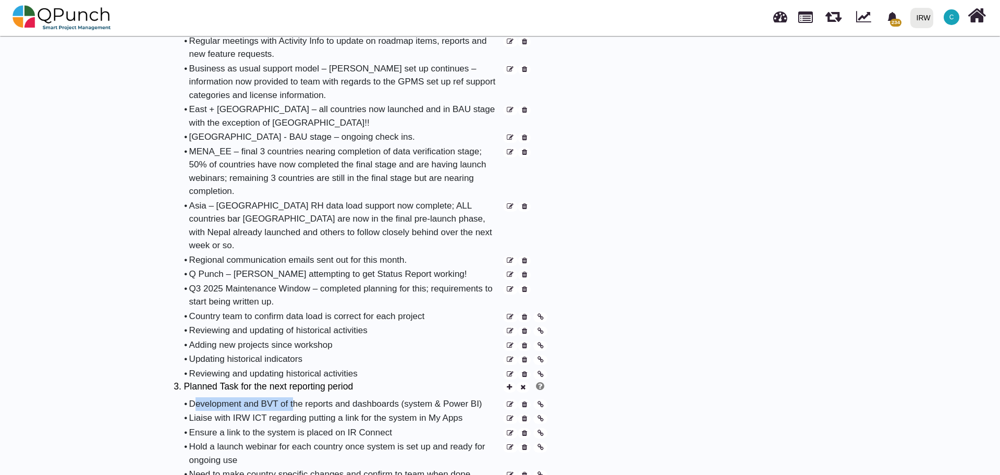
drag, startPoint x: 190, startPoint y: 382, endPoint x: 289, endPoint y: 384, distance: 99.1
click at [289, 397] on div "Development and BVT of the reports and dashboards (system & Power BI)" at bounding box center [345, 404] width 313 height 14
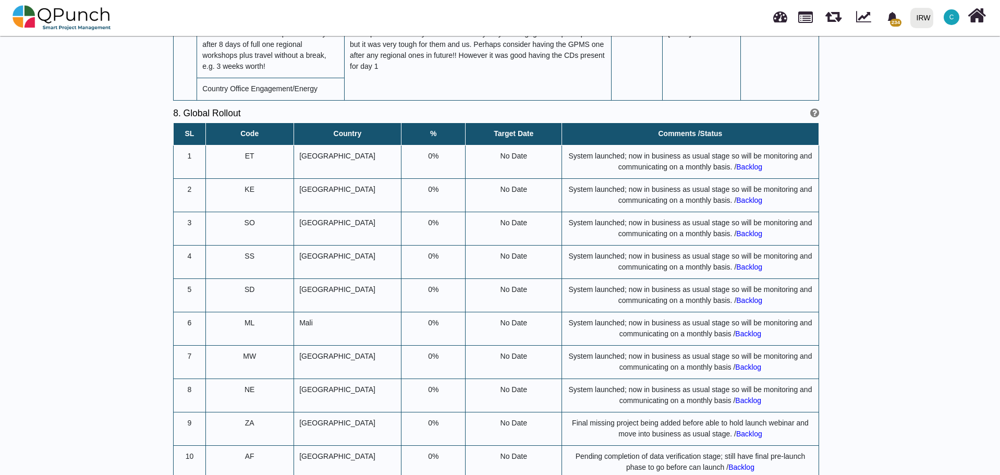
scroll to position [4120, 0]
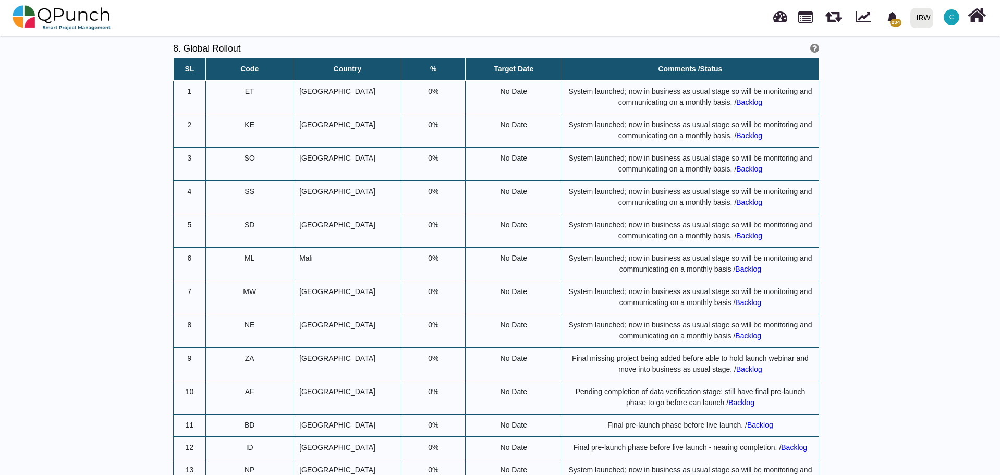
click at [737, 332] on span "Backlog" at bounding box center [748, 336] width 26 height 8
click at [670, 314] on td "System launched; now in business as usual stage so will be monitoring and commu…" at bounding box center [690, 330] width 257 height 33
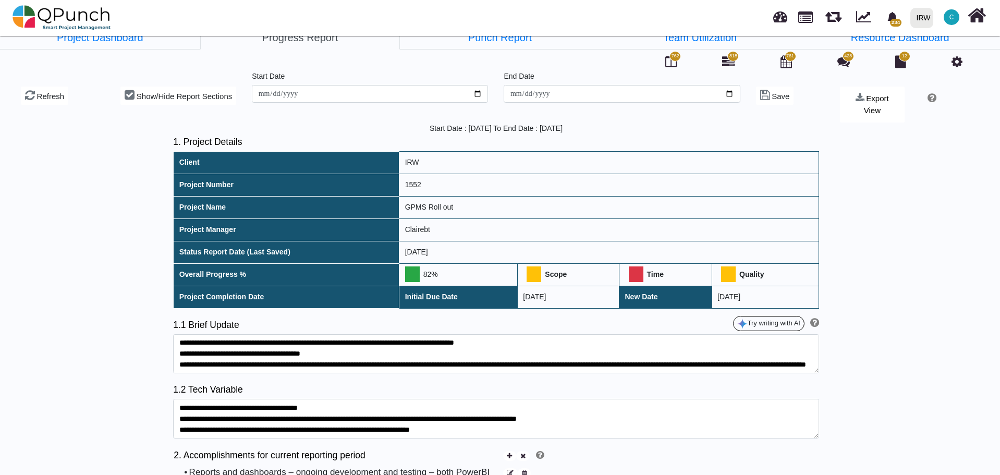
scroll to position [0, 0]
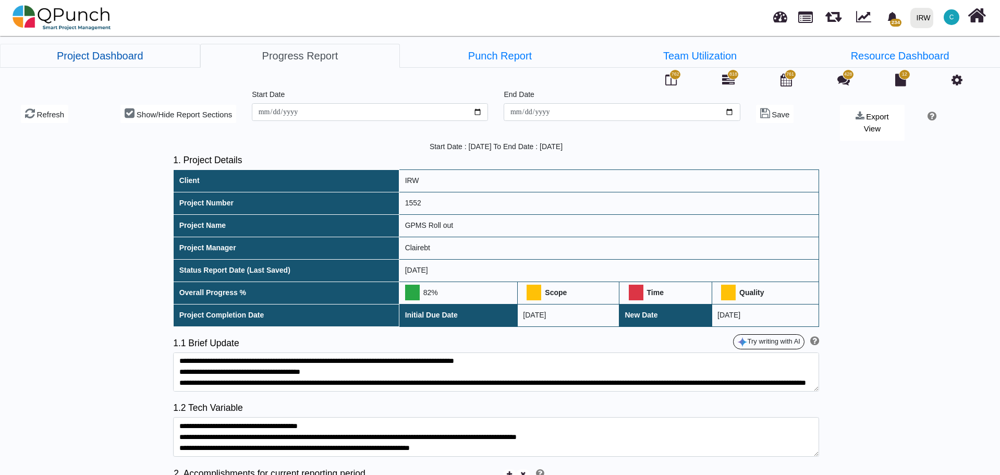
click at [105, 54] on link "Project Dashboard" at bounding box center [100, 56] width 200 height 24
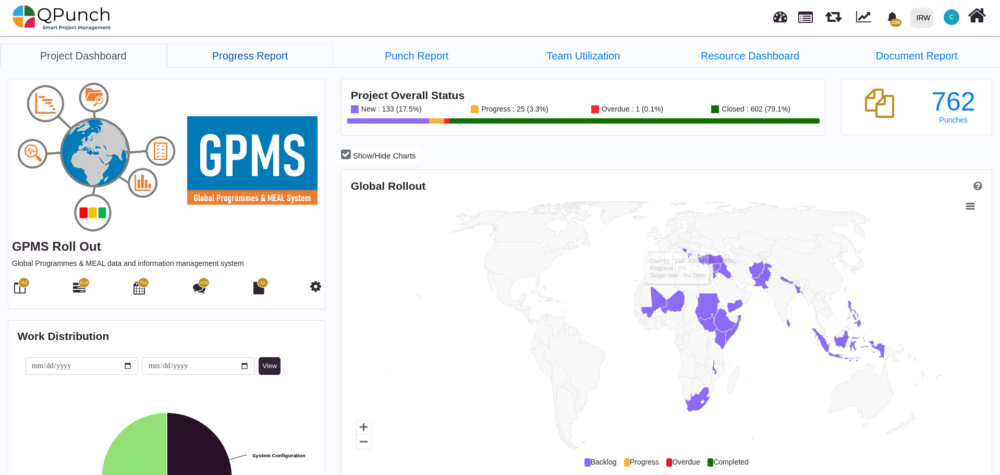
click at [254, 54] on link "Progress Report" at bounding box center [250, 56] width 167 height 24
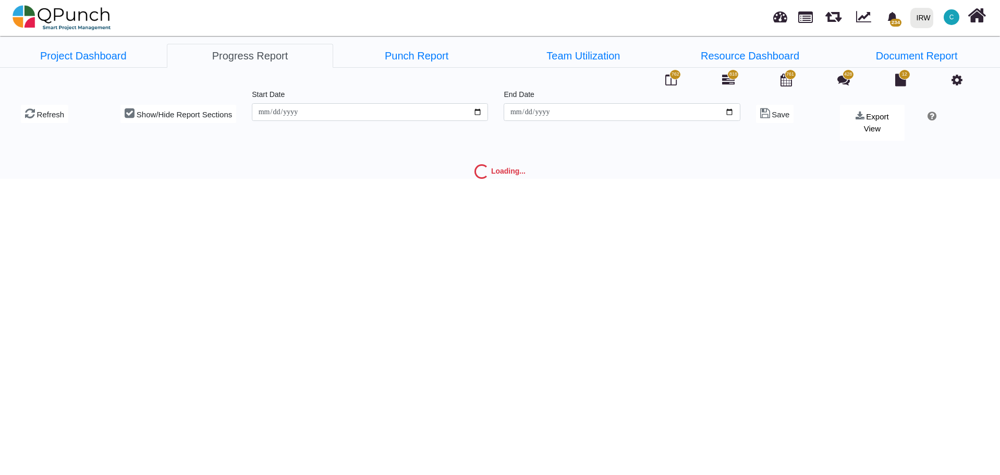
type input "**********"
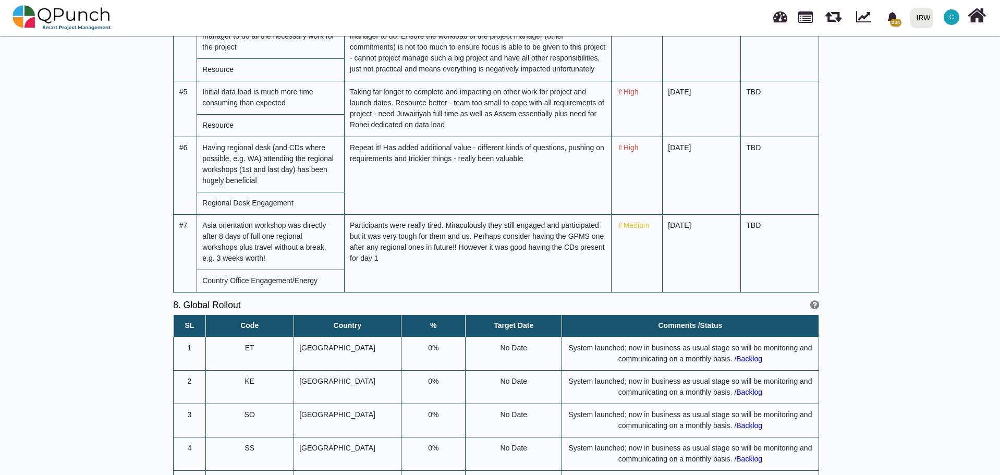
scroll to position [3859, 0]
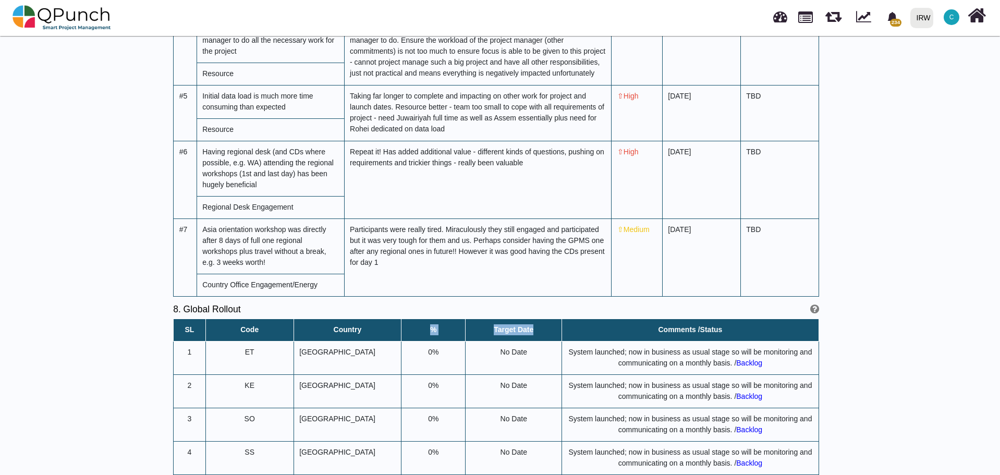
drag, startPoint x: 386, startPoint y: 221, endPoint x: 501, endPoint y: 223, distance: 114.7
click at [501, 319] on tr "SL Code Country % Target Date Comments /Status" at bounding box center [497, 330] width 646 height 22
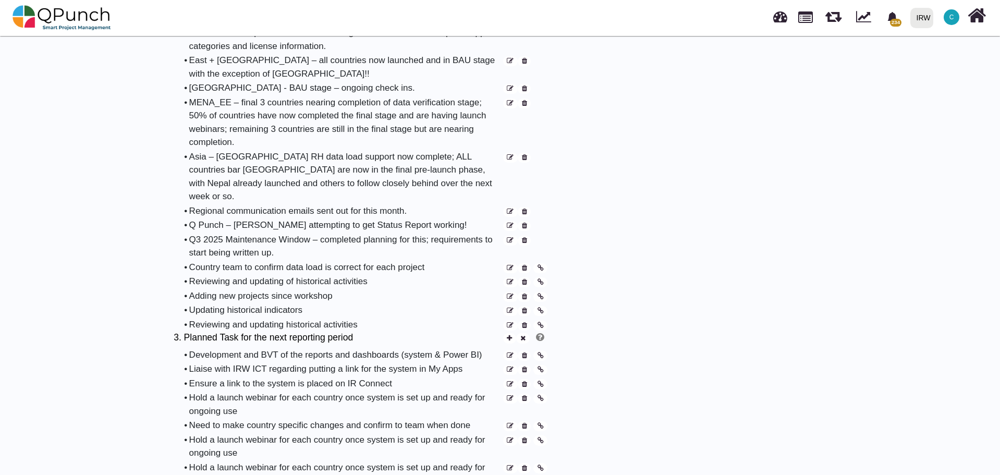
scroll to position [782, 0]
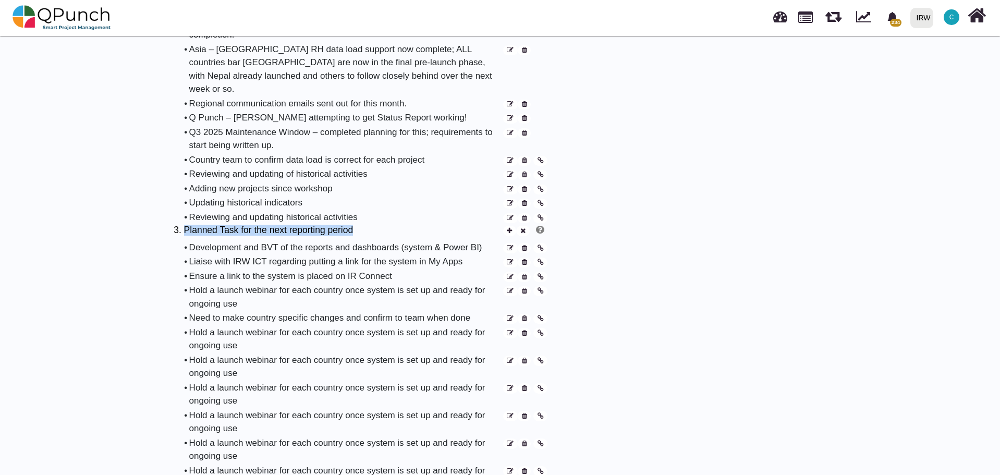
drag, startPoint x: 361, startPoint y: 207, endPoint x: 184, endPoint y: 208, distance: 177.3
click at [184, 225] on h5 "3. Planned Task for the next reporting period" at bounding box center [338, 230] width 328 height 11
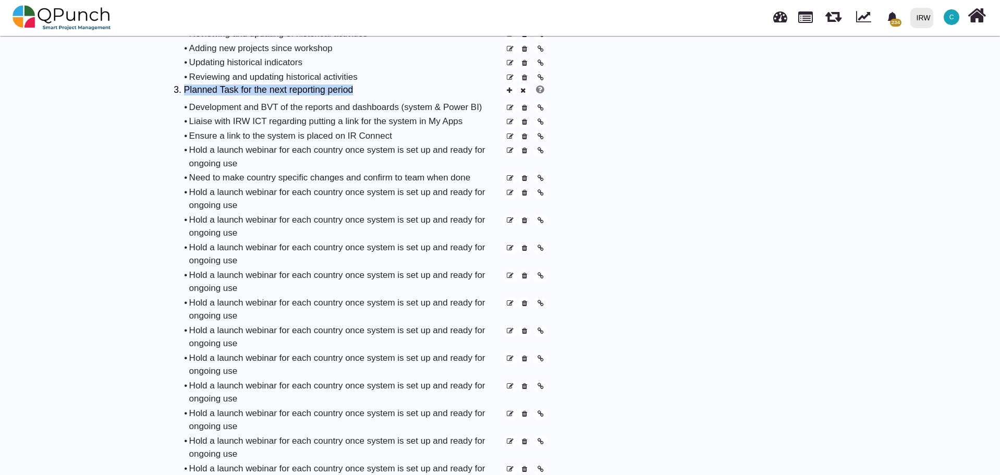
scroll to position [939, 0]
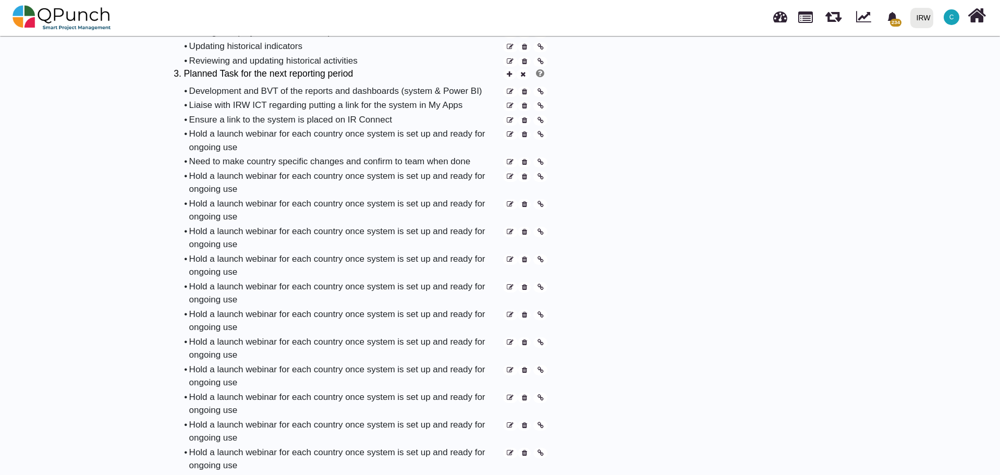
click at [511, 201] on icon at bounding box center [510, 204] width 7 height 7
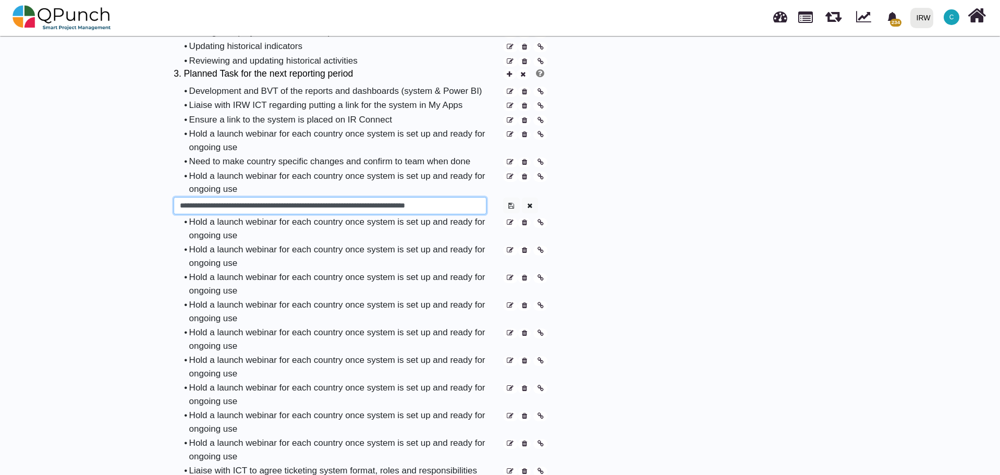
click at [180, 197] on input "**********" at bounding box center [330, 206] width 313 height 18
type input "**********"
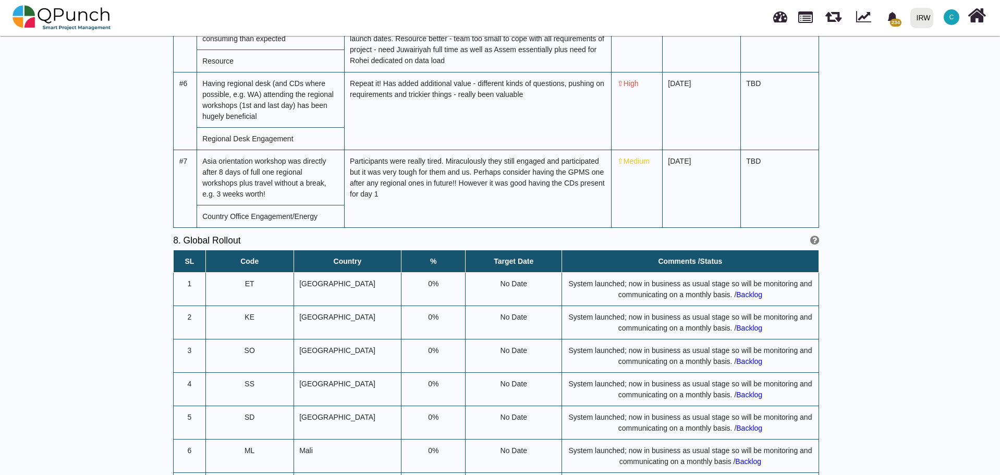
scroll to position [3911, 0]
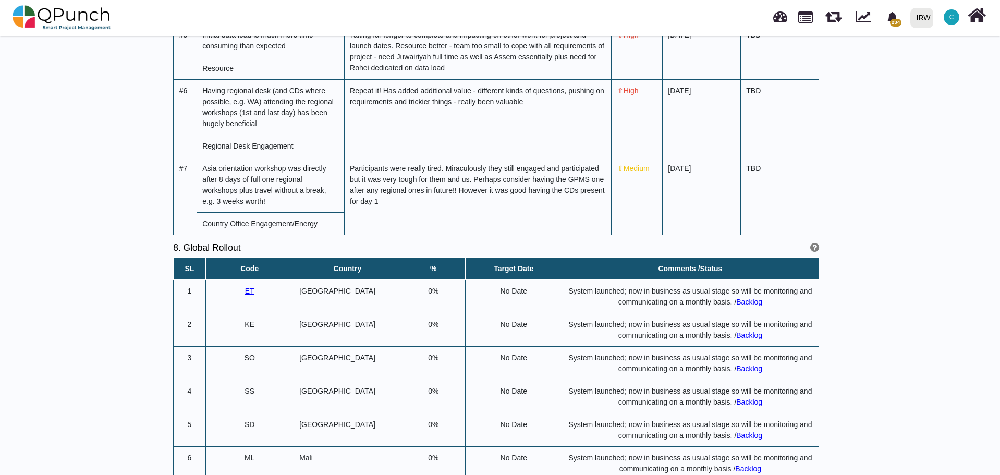
click at [245, 287] on span "ET" at bounding box center [249, 291] width 9 height 8
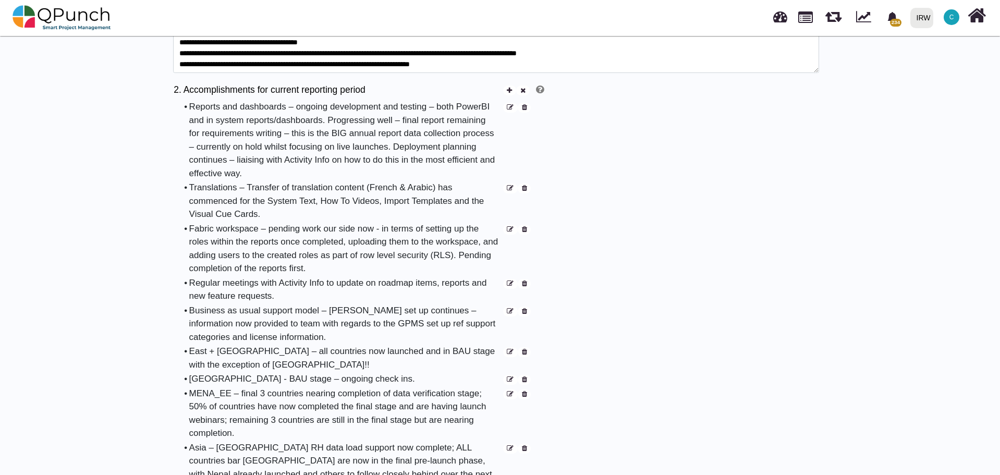
scroll to position [365, 0]
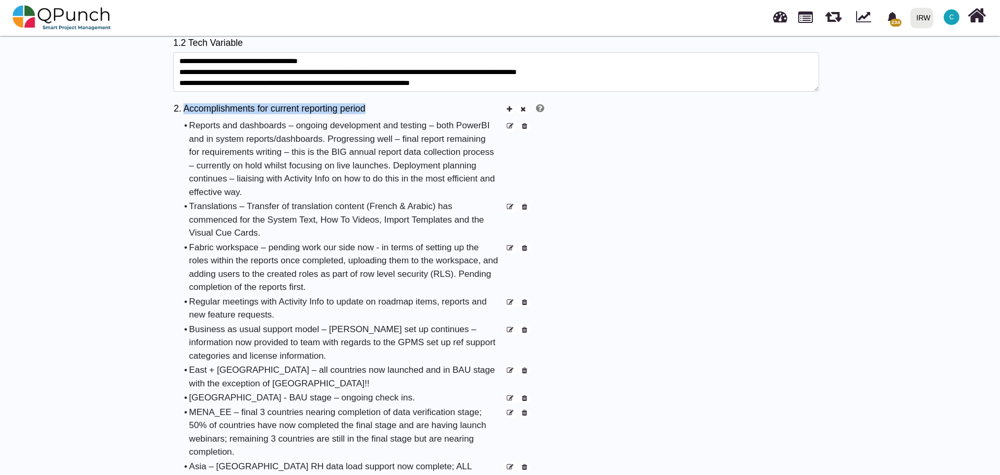
drag, startPoint x: 378, startPoint y: 97, endPoint x: 186, endPoint y: 101, distance: 191.4
click at [186, 103] on h5 "2. Accomplishments for current reporting period" at bounding box center [338, 108] width 328 height 11
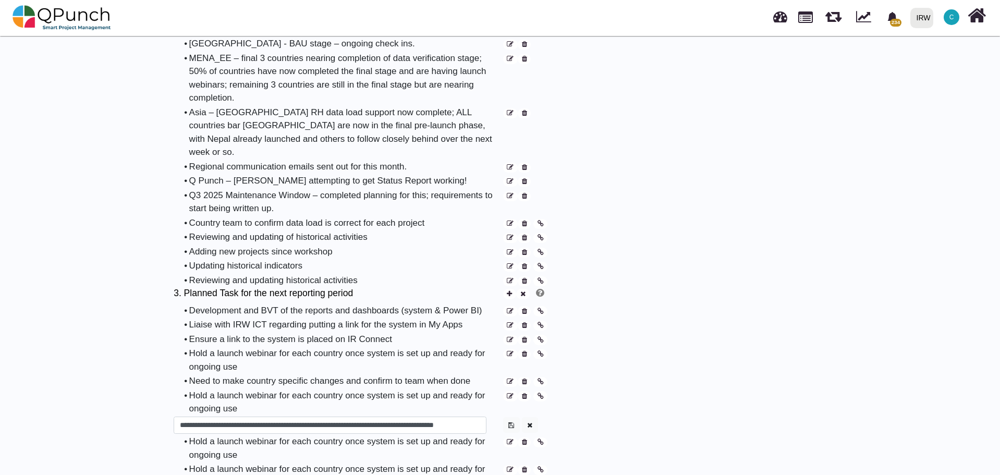
scroll to position [730, 0]
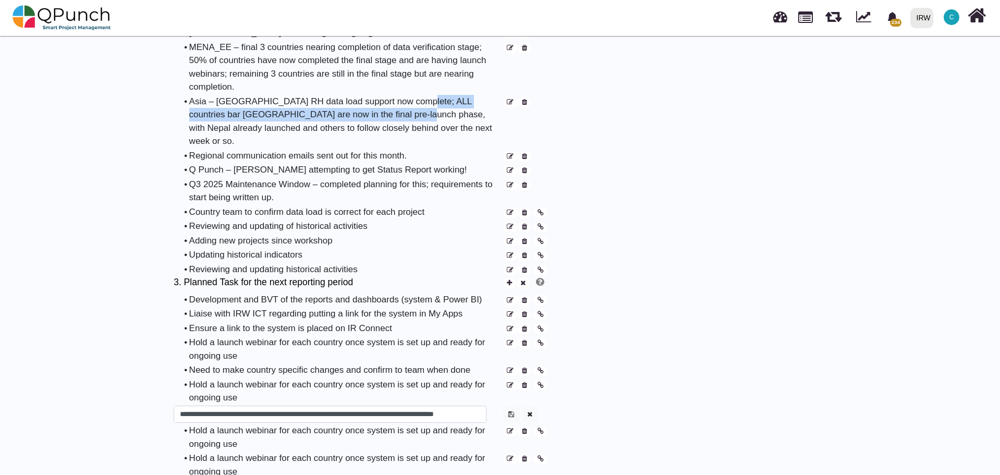
drag, startPoint x: 411, startPoint y: 89, endPoint x: 388, endPoint y: 105, distance: 27.8
click at [388, 105] on div "Asia – [GEOGRAPHIC_DATA] RH data load support now complete; ALL countries bar […" at bounding box center [345, 121] width 313 height 53
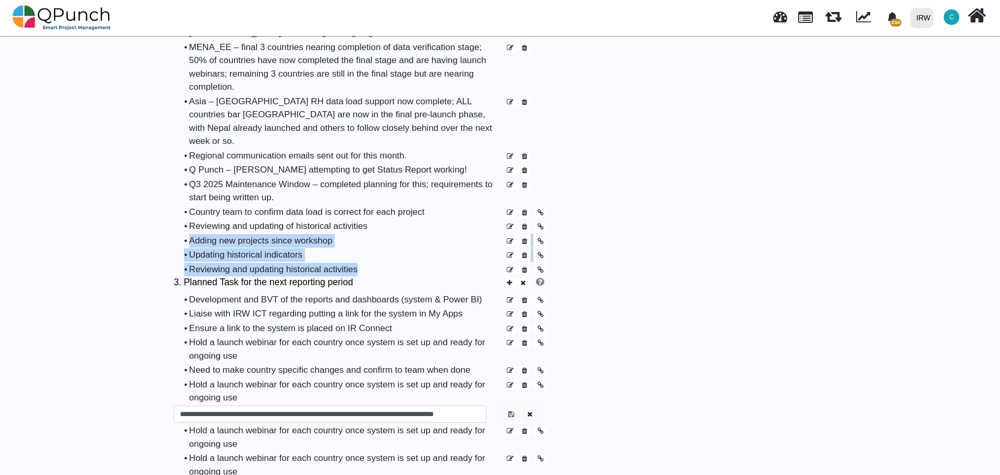
drag, startPoint x: 191, startPoint y: 216, endPoint x: 357, endPoint y: 244, distance: 168.1
click at [357, 244] on table "2. Accomplishments for current reporting period • Reports and dashboards – ongo…" at bounding box center [360, 7] width 375 height 539
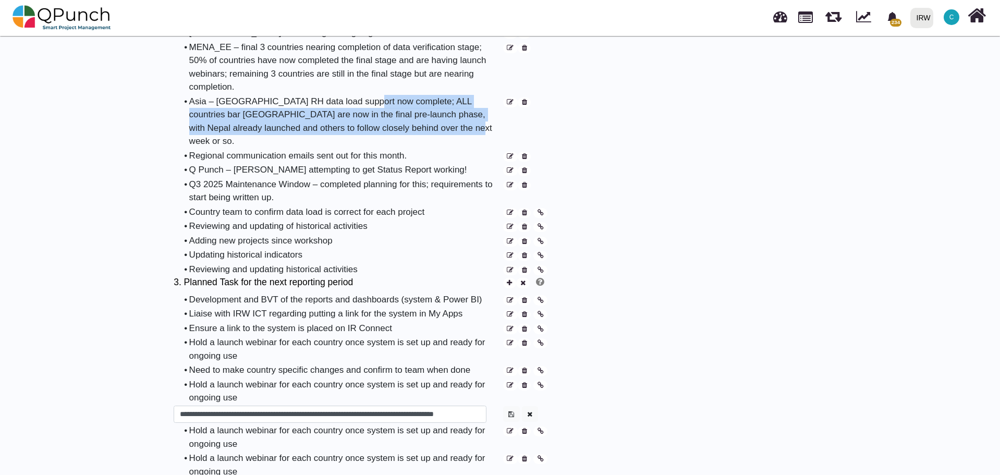
drag, startPoint x: 455, startPoint y: 117, endPoint x: 363, endPoint y: 92, distance: 95.0
click at [363, 95] on div "Asia – [GEOGRAPHIC_DATA] RH data load support now complete; ALL countries bar […" at bounding box center [345, 121] width 313 height 53
click at [356, 100] on div "Asia – [GEOGRAPHIC_DATA] RH data load support now complete; ALL countries bar […" at bounding box center [345, 121] width 313 height 53
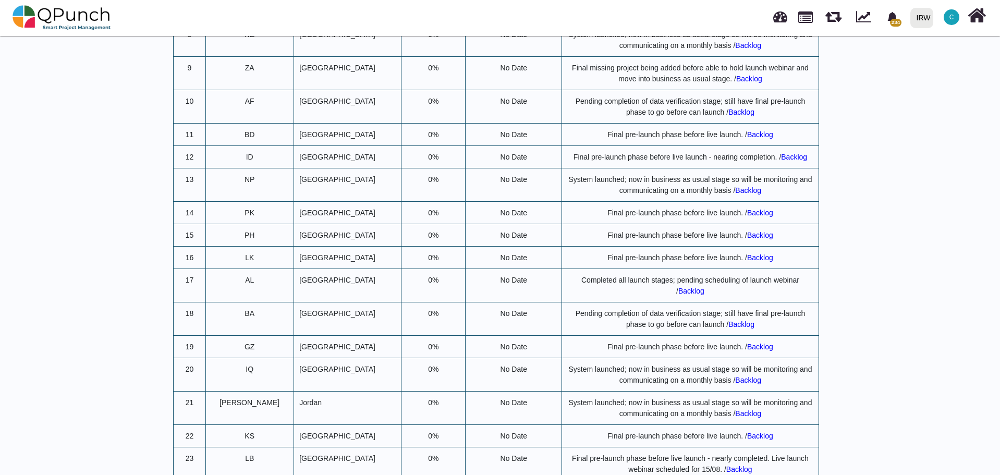
scroll to position [4414, 0]
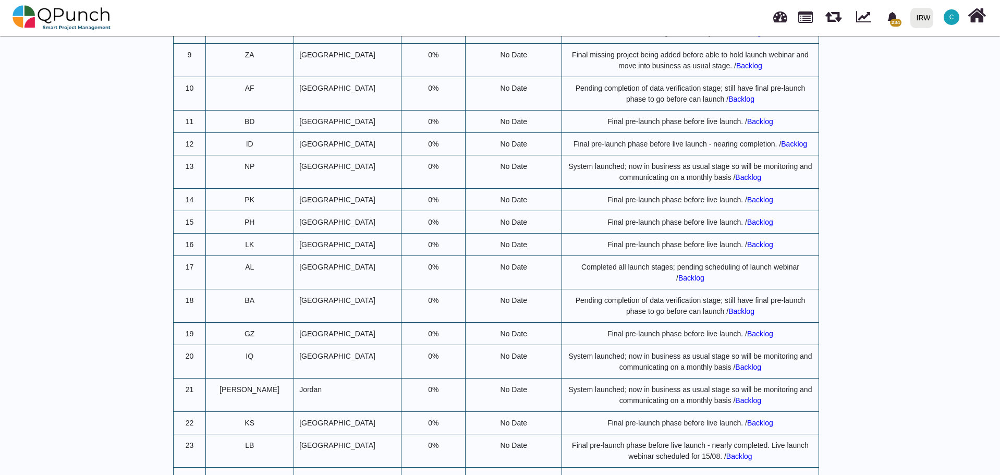
drag, startPoint x: 545, startPoint y: 445, endPoint x: 760, endPoint y: 445, distance: 214.3
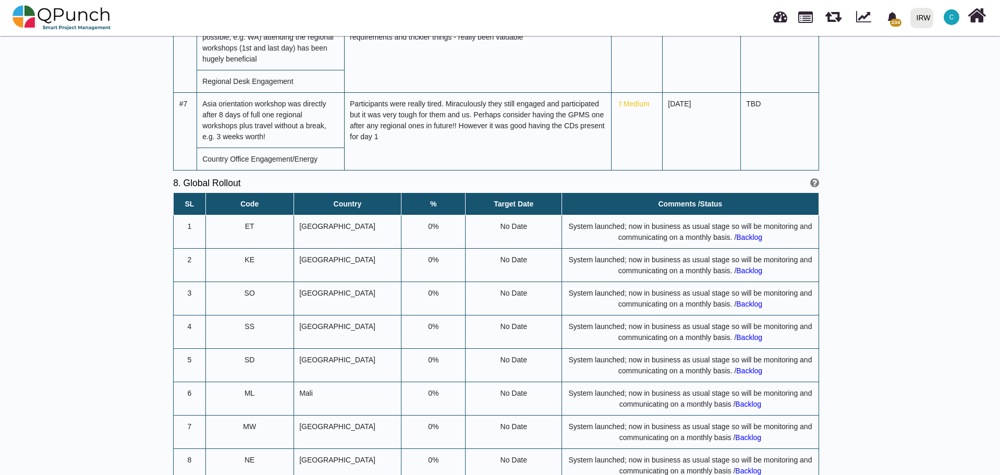
scroll to position [3893, 0]
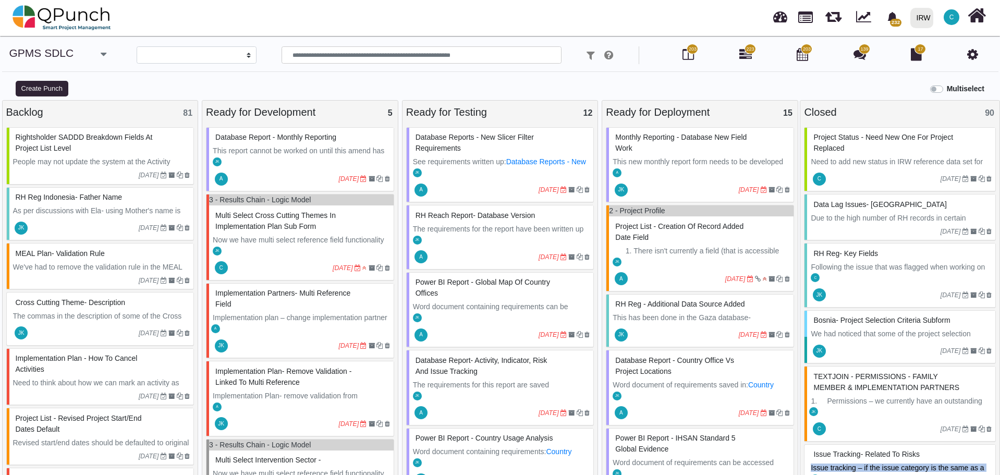
select select
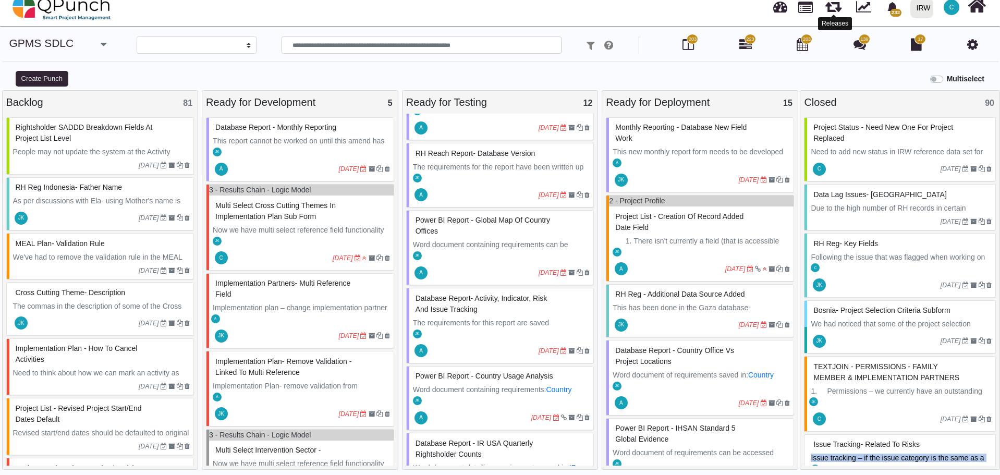
click at [832, 8] on link at bounding box center [833, 5] width 16 height 18
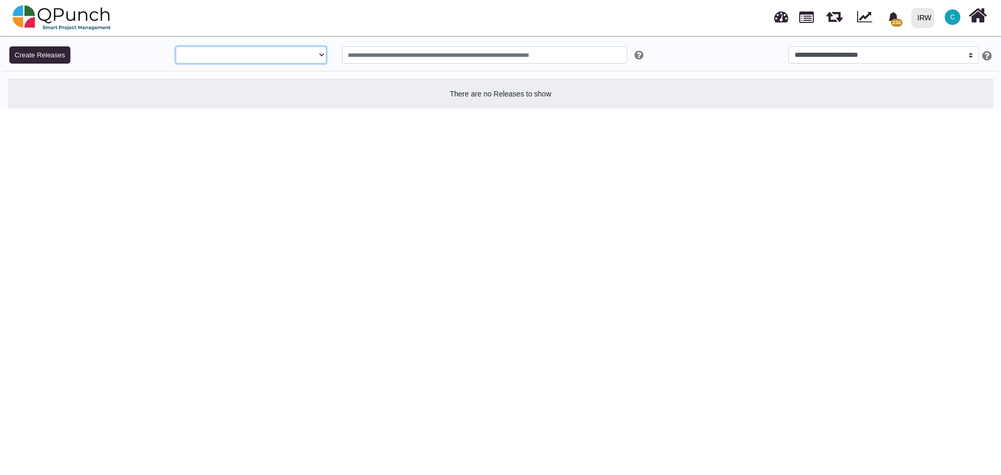
click at [300, 55] on select "**********" at bounding box center [251, 55] width 151 height 18
select select "**"
click at [176, 46] on select "**********" at bounding box center [251, 55] width 151 height 18
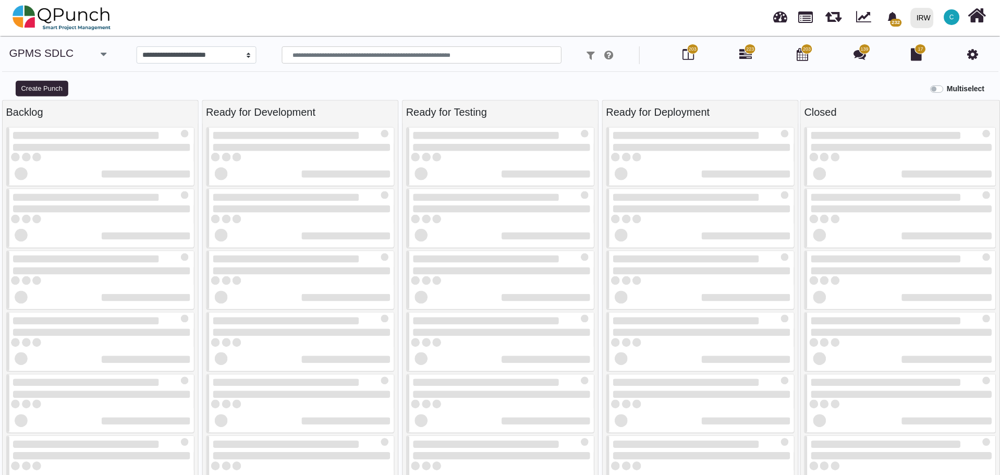
scroll to position [10, 0]
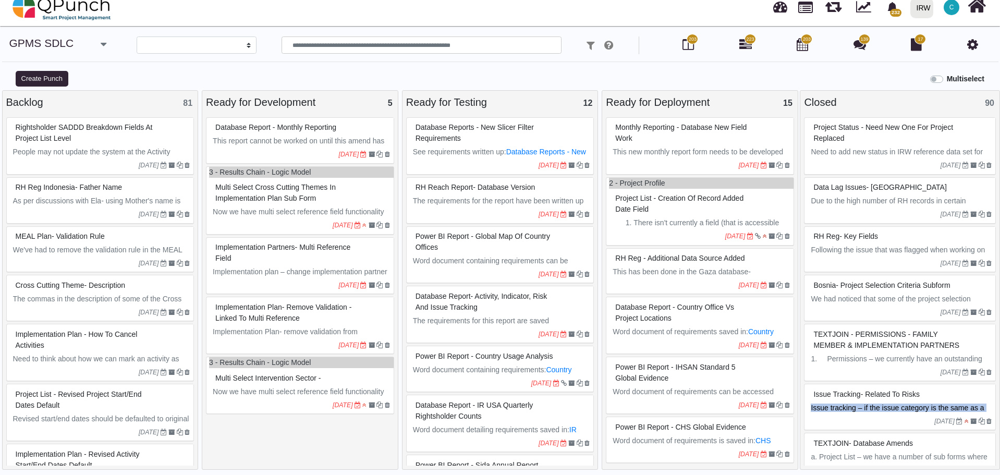
select select
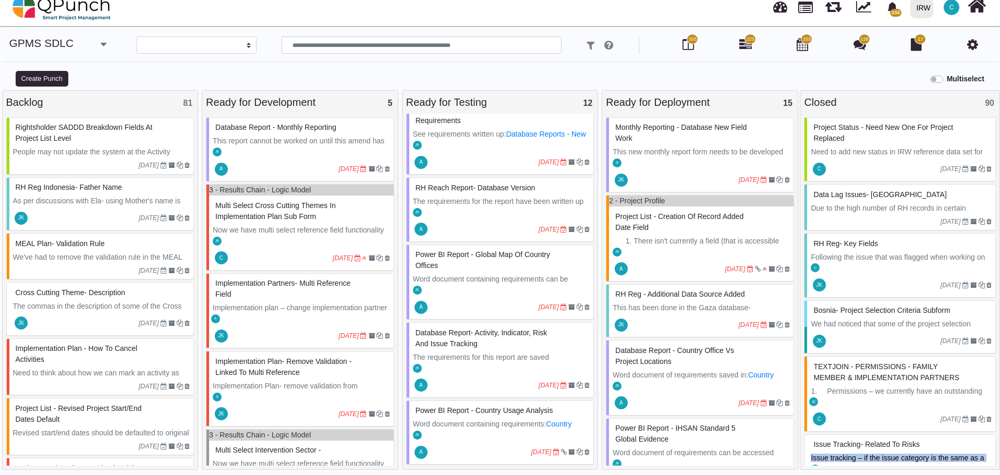
scroll to position [0, 0]
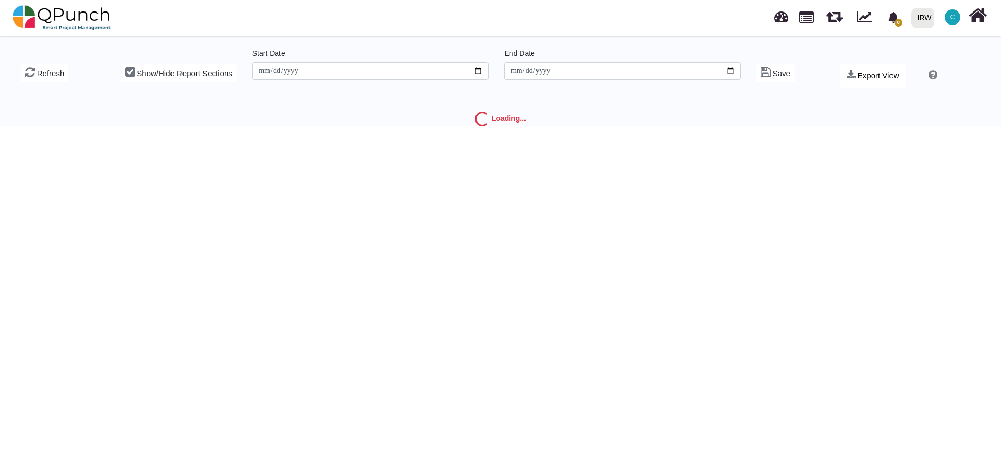
type input "**********"
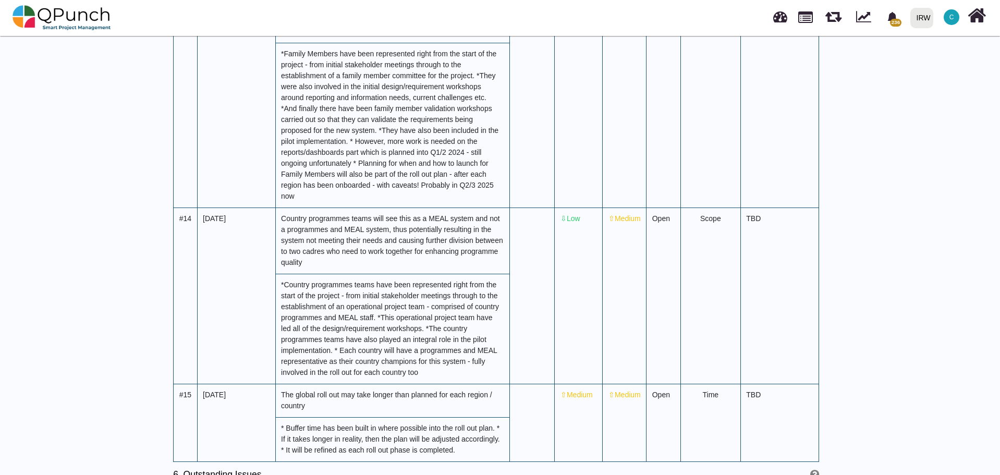
scroll to position [3024, 0]
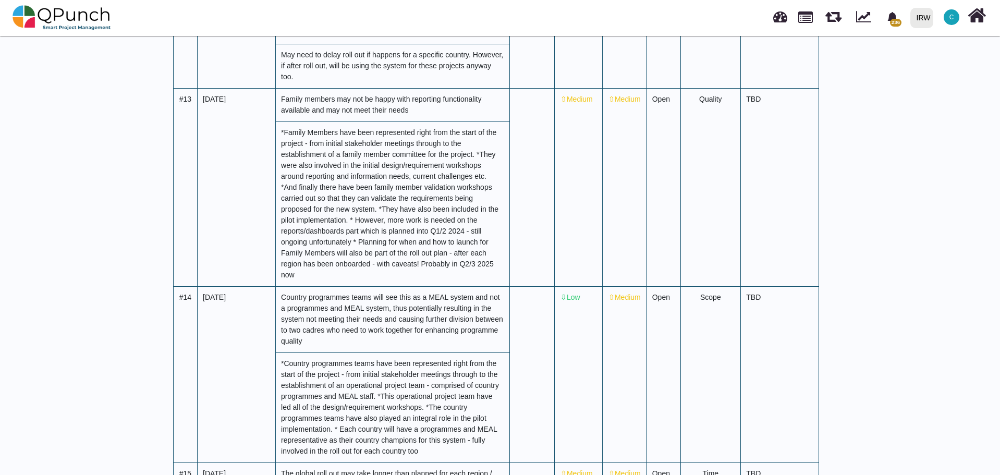
drag, startPoint x: 1000, startPoint y: 304, endPoint x: 947, endPoint y: 50, distance: 259.2
